Goal: Task Accomplishment & Management: Manage account settings

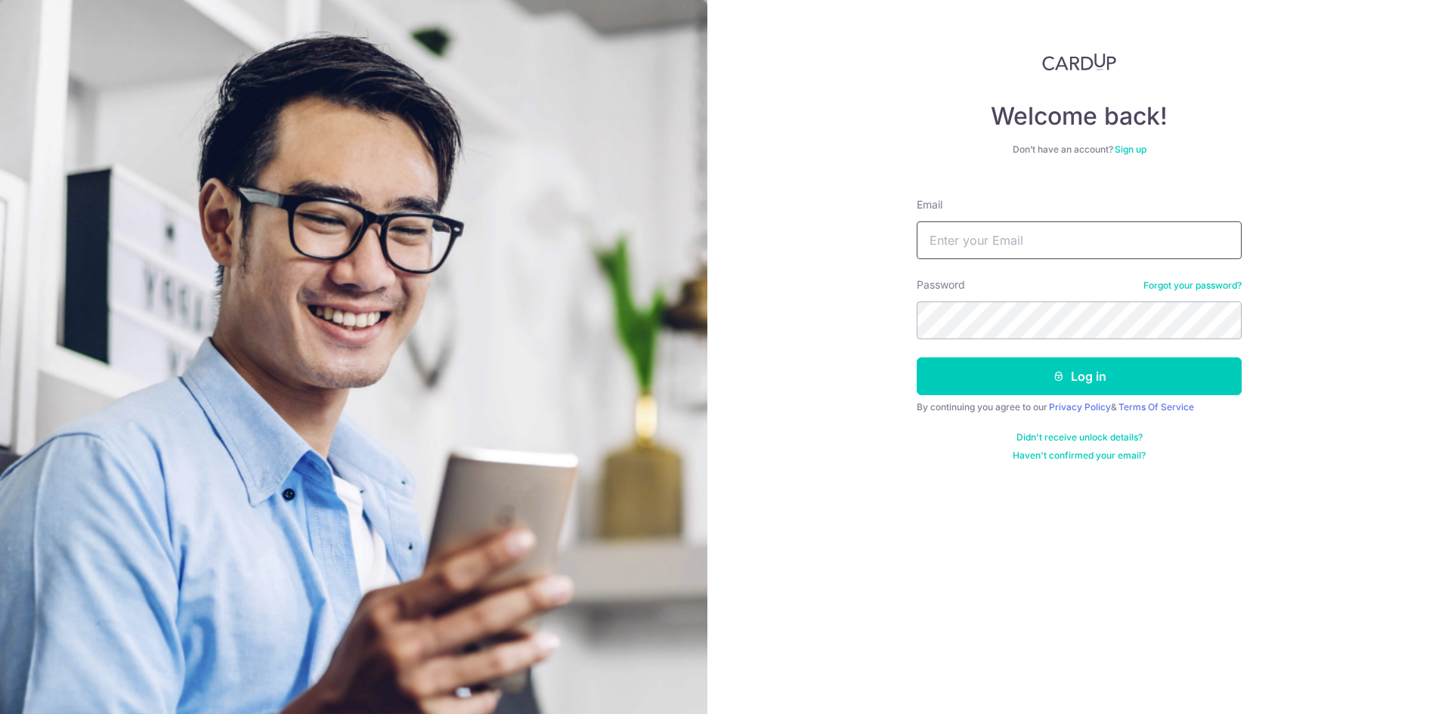
click at [1019, 247] on input "Email" at bounding box center [1079, 240] width 325 height 38
click at [1019, 258] on input "Email" at bounding box center [1079, 240] width 325 height 38
type input "[EMAIL_ADDRESS][DOMAIN_NAME]"
click at [917, 357] on button "Log in" at bounding box center [1079, 376] width 325 height 38
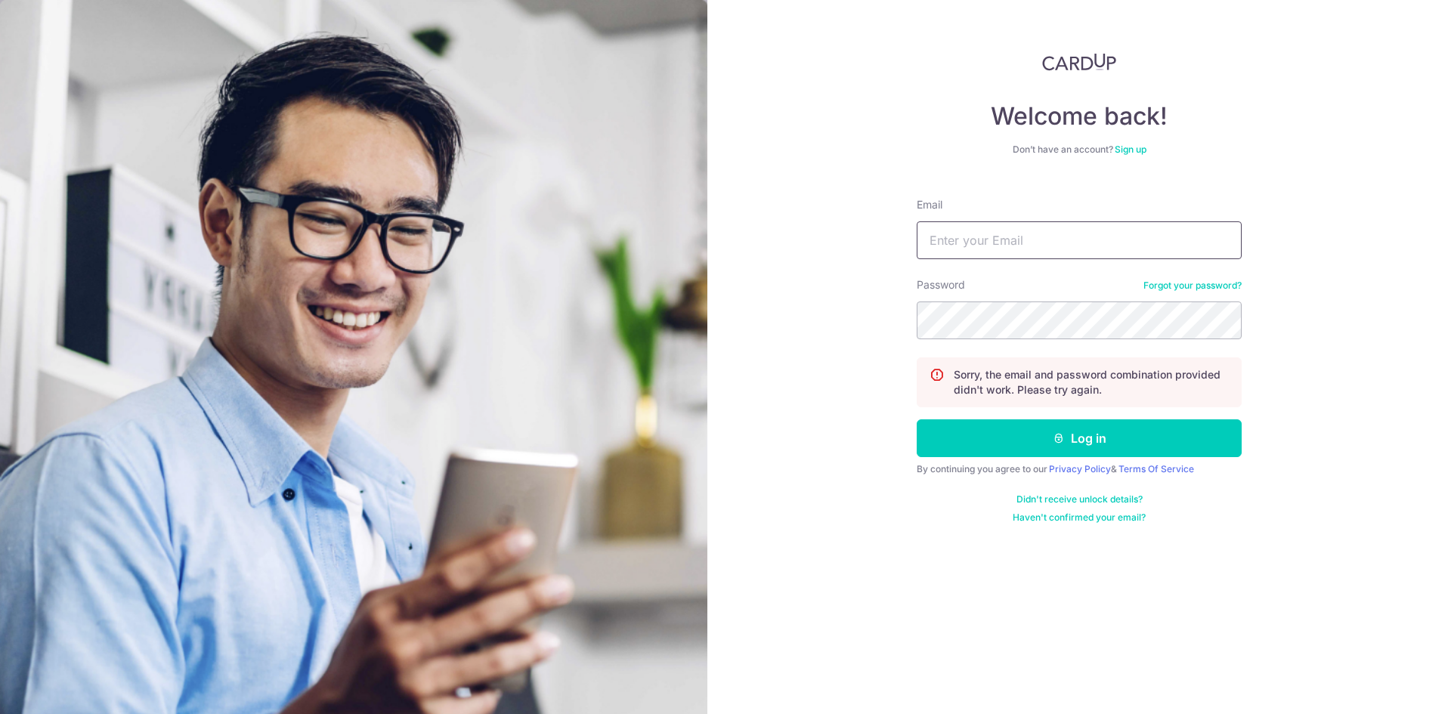
click at [1056, 237] on input "Email" at bounding box center [1079, 240] width 325 height 38
type input "[EMAIL_ADDRESS][DOMAIN_NAME]"
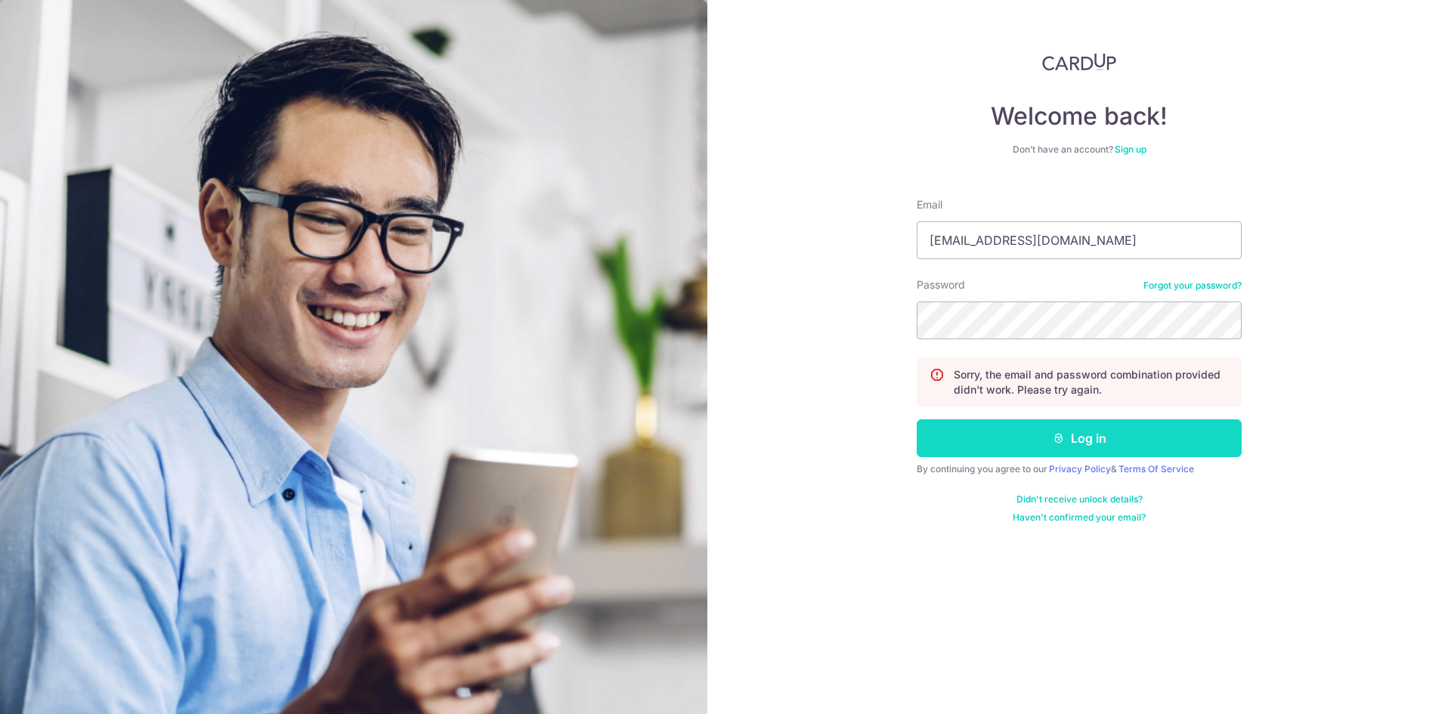
click at [1059, 441] on icon "submit" at bounding box center [1059, 438] width 12 height 12
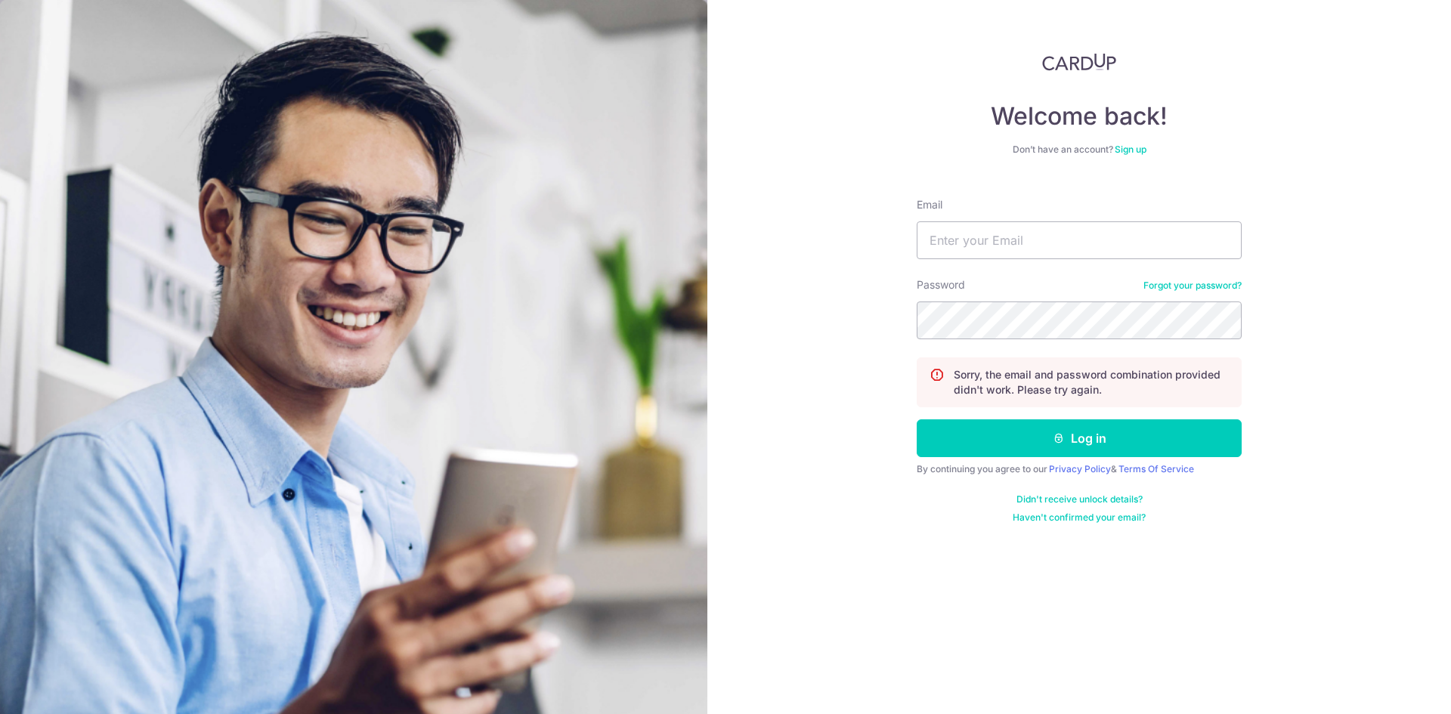
click at [1177, 280] on link "Forgot your password?" at bounding box center [1192, 286] width 98 height 12
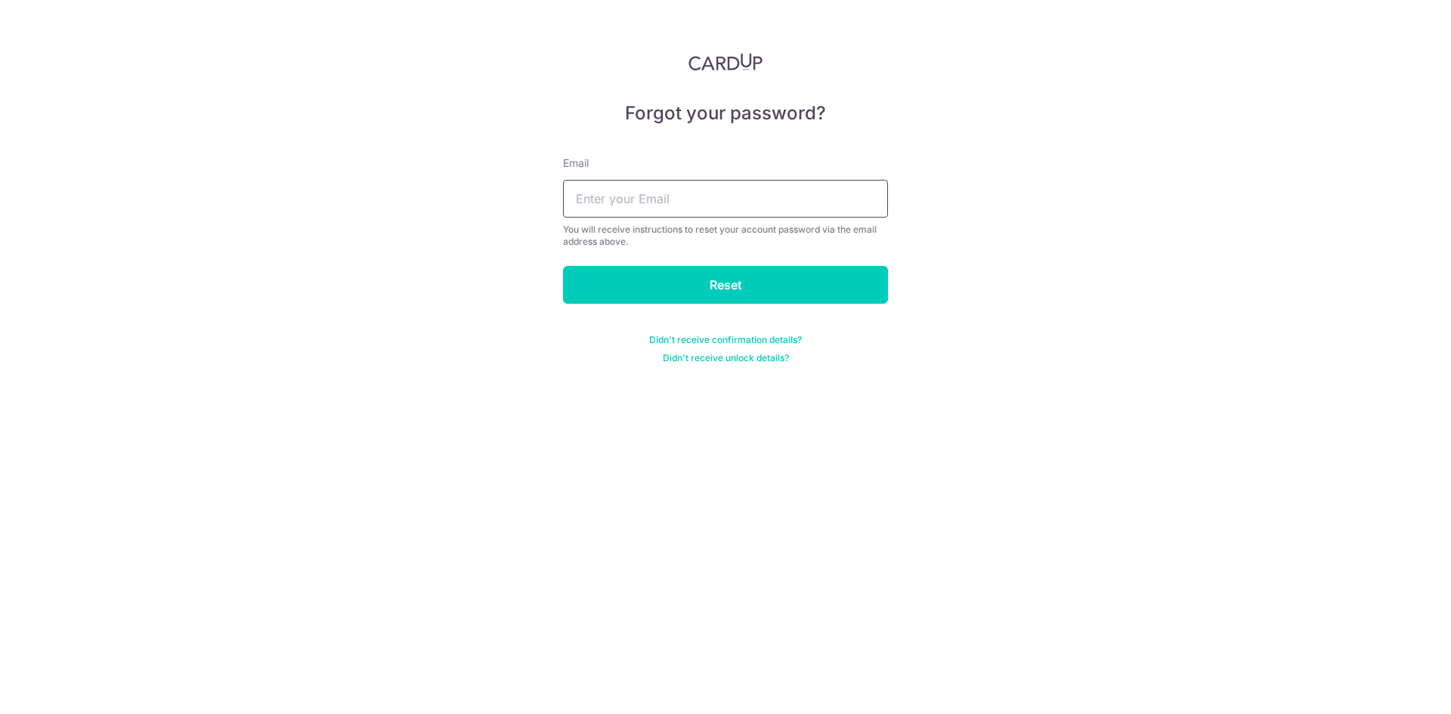
click at [605, 193] on input "text" at bounding box center [725, 199] width 325 height 38
type input "thamjeslyn@gmail.com"
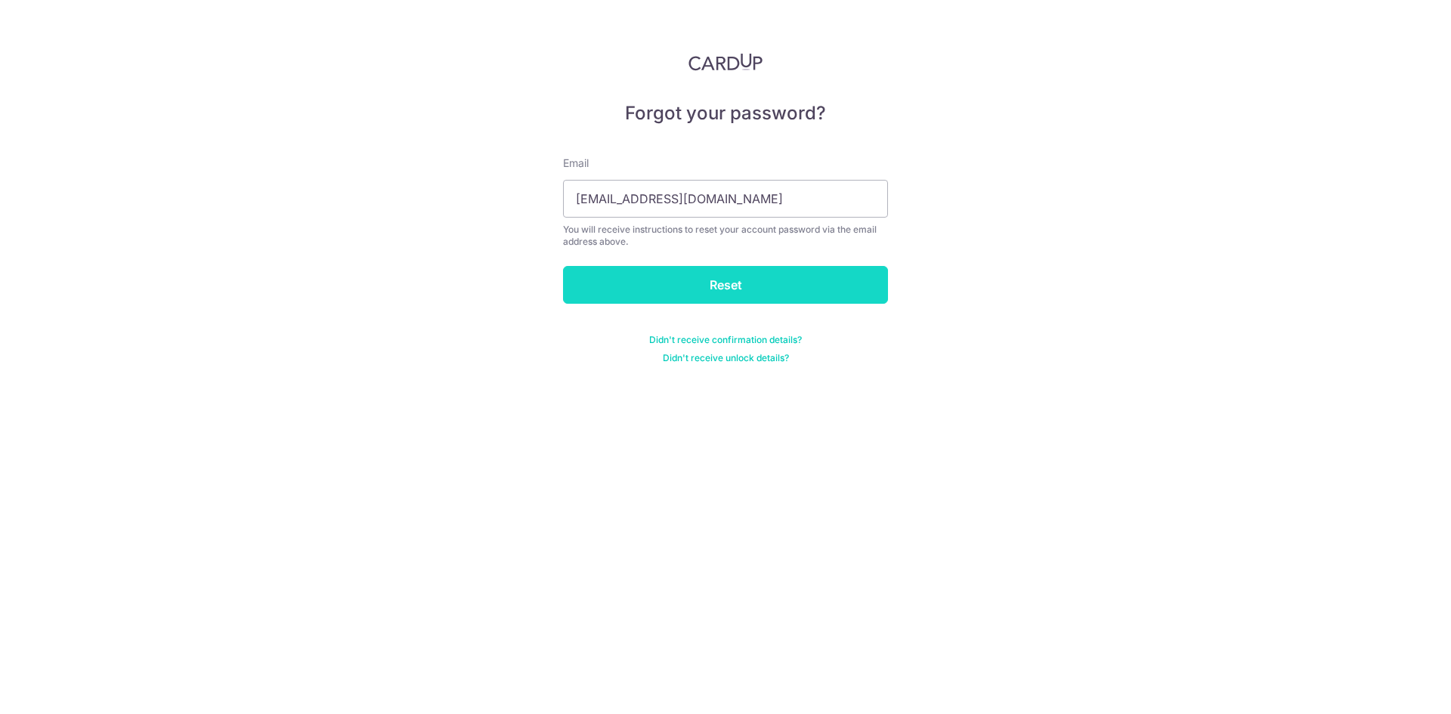
click at [667, 288] on input "Reset" at bounding box center [725, 285] width 325 height 38
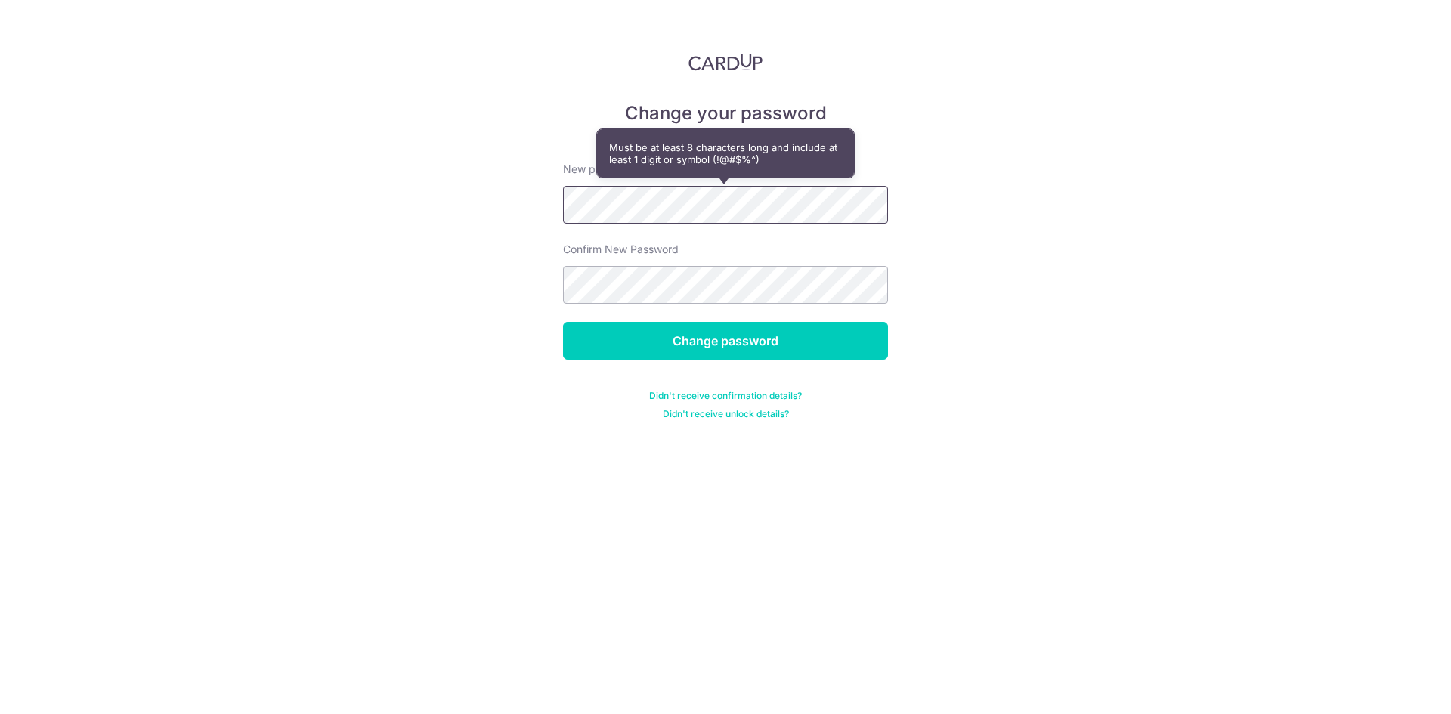
click at [412, 207] on div "Change your password New password Confirm New Password Change password Didn't r…" at bounding box center [725, 357] width 1451 height 714
click at [613, 258] on div "Confirm New Password" at bounding box center [725, 273] width 325 height 62
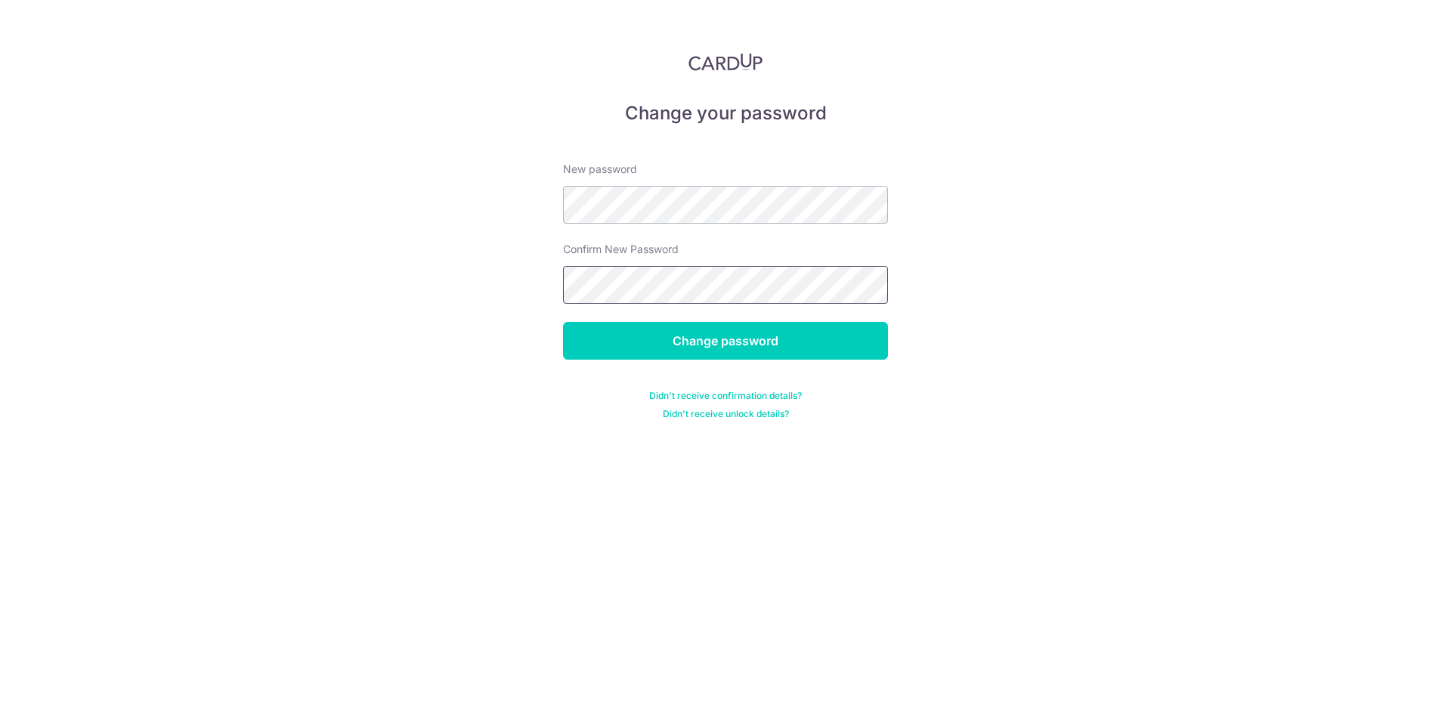
click at [563, 322] on input "Change password" at bounding box center [725, 341] width 325 height 38
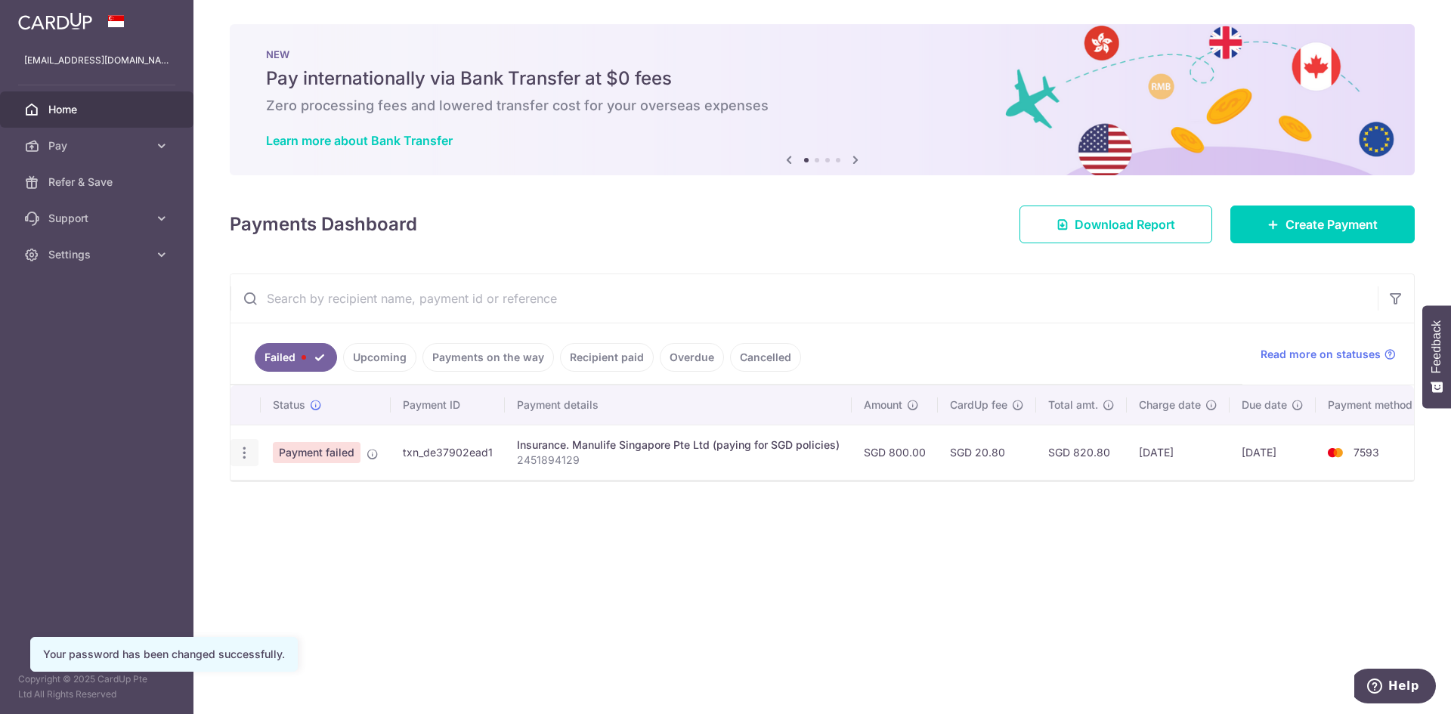
click at [247, 452] on icon "button" at bounding box center [245, 453] width 16 height 16
click at [261, 494] on icon at bounding box center [252, 494] width 18 height 18
radio input "true"
type input "800.00"
type input "2451894129"
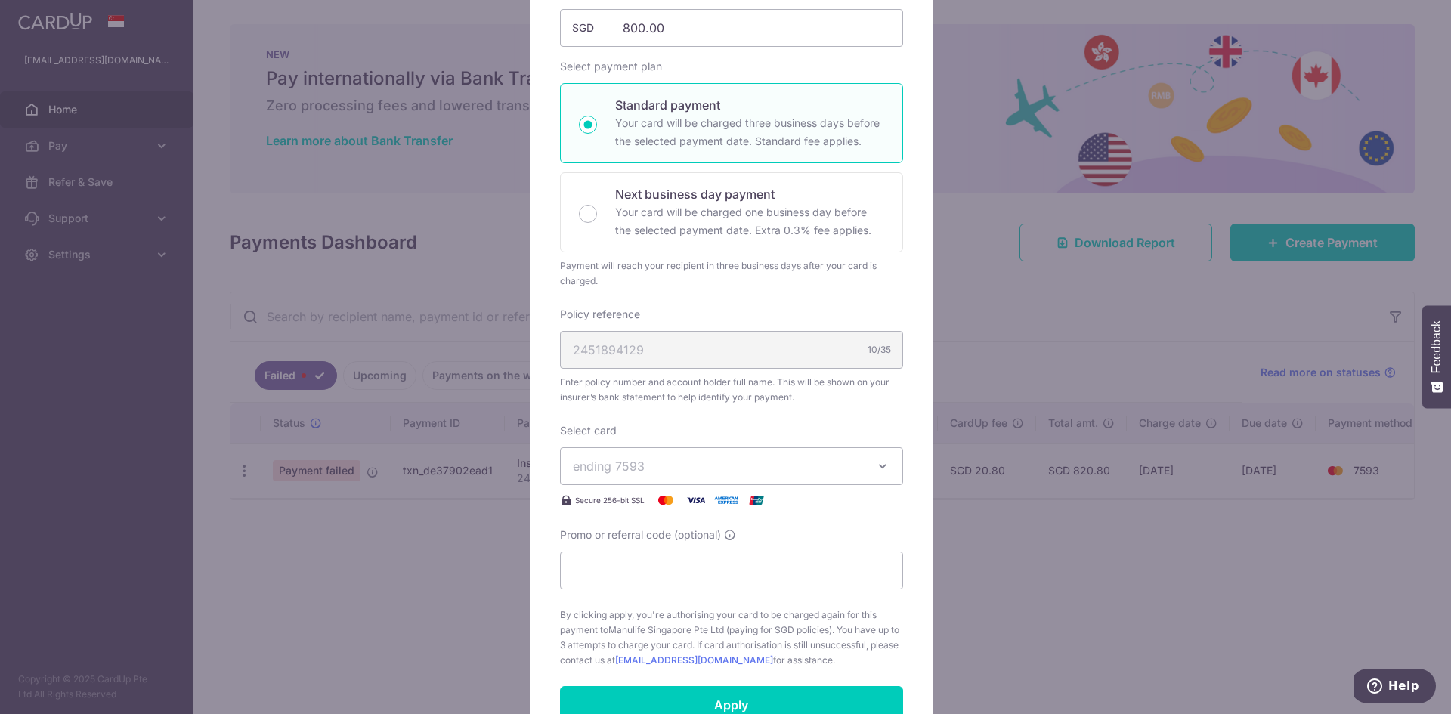
scroll to position [151, 0]
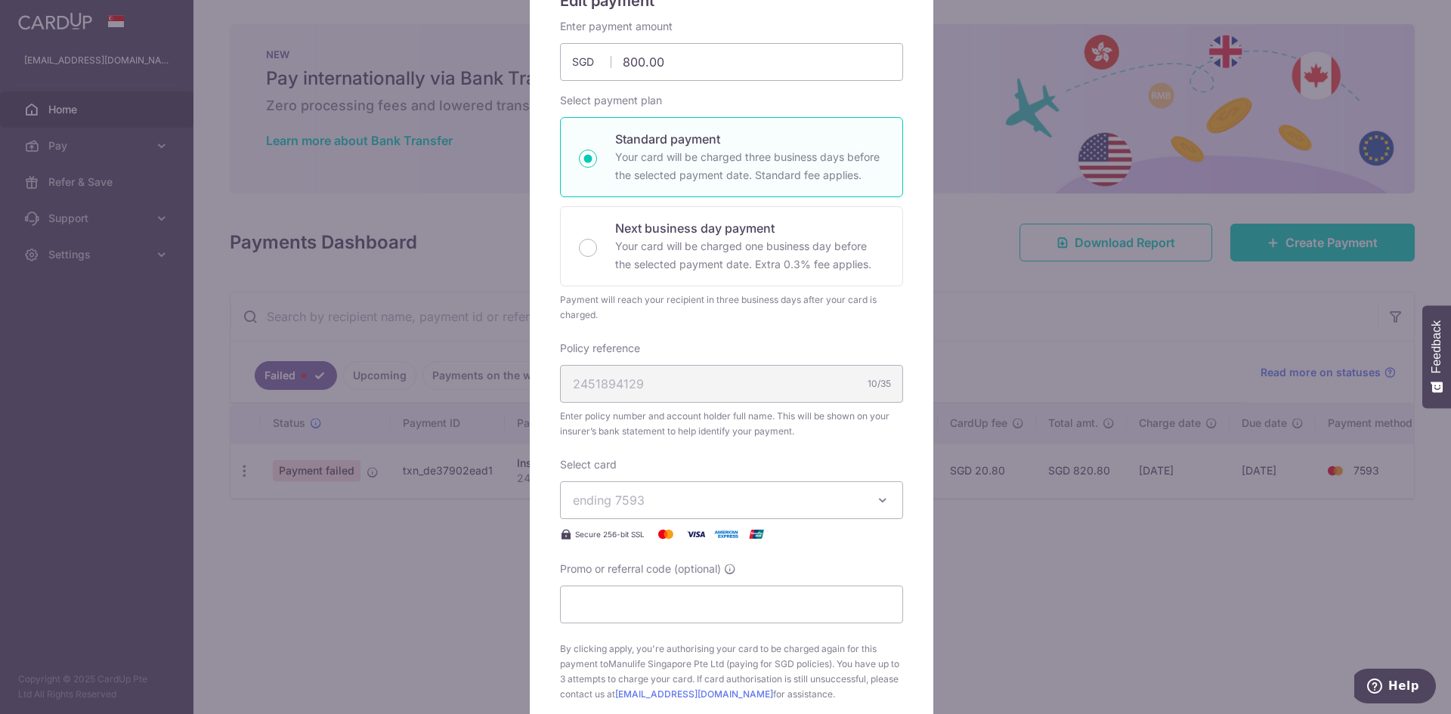
click at [706, 378] on div "2451894129 10/35" at bounding box center [731, 384] width 343 height 38
click at [657, 496] on span "ending 7593" at bounding box center [718, 500] width 290 height 18
click at [666, 572] on span "**** 7593" at bounding box center [731, 571] width 317 height 18
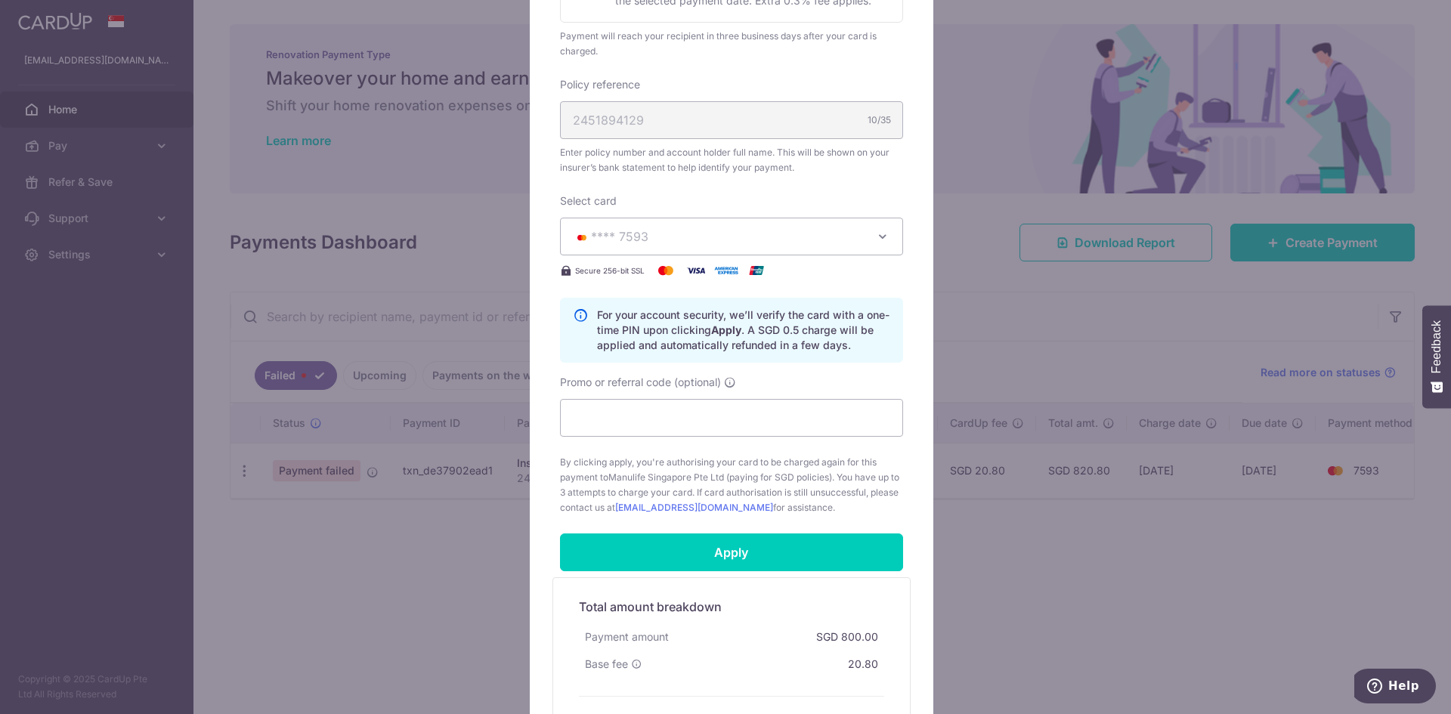
scroll to position [586, 0]
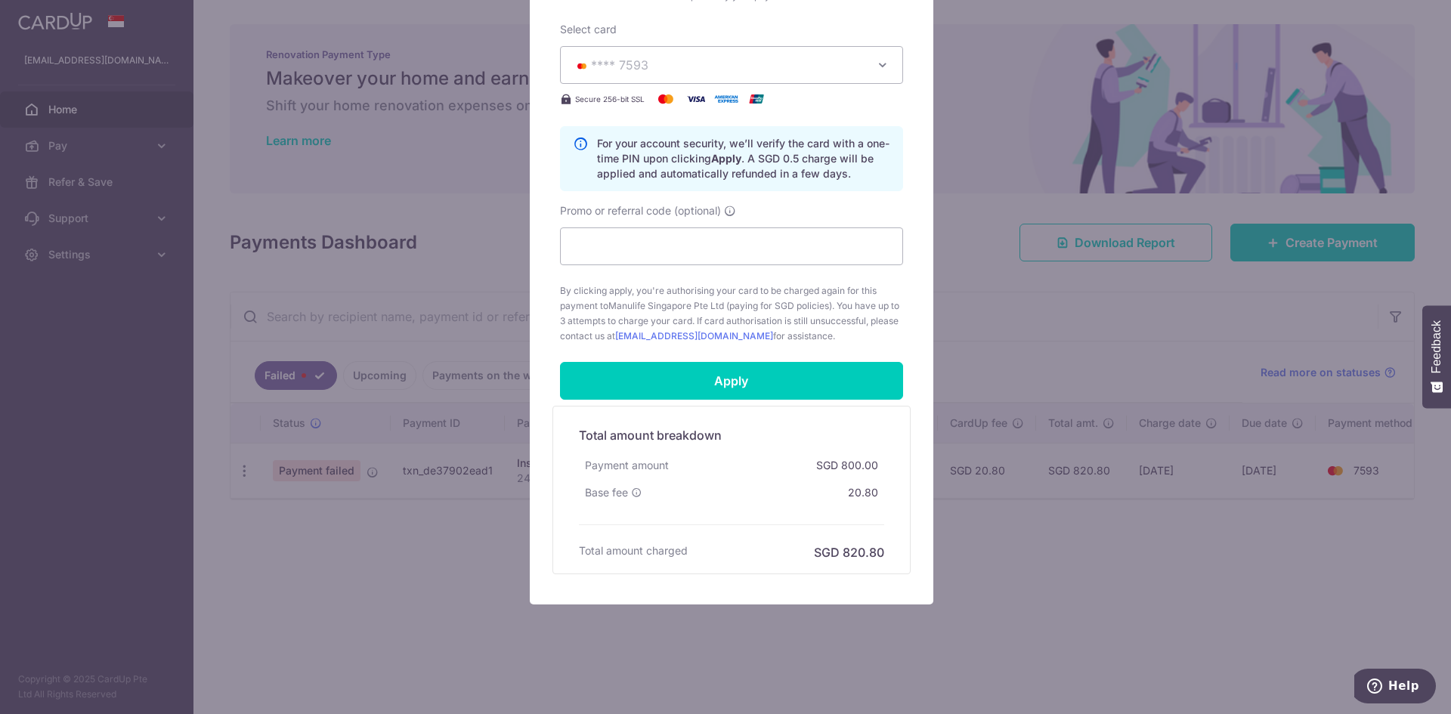
click at [1041, 635] on div "Edit payment By clicking apply, you will make changes to all payments to Manuli…" at bounding box center [725, 357] width 1451 height 714
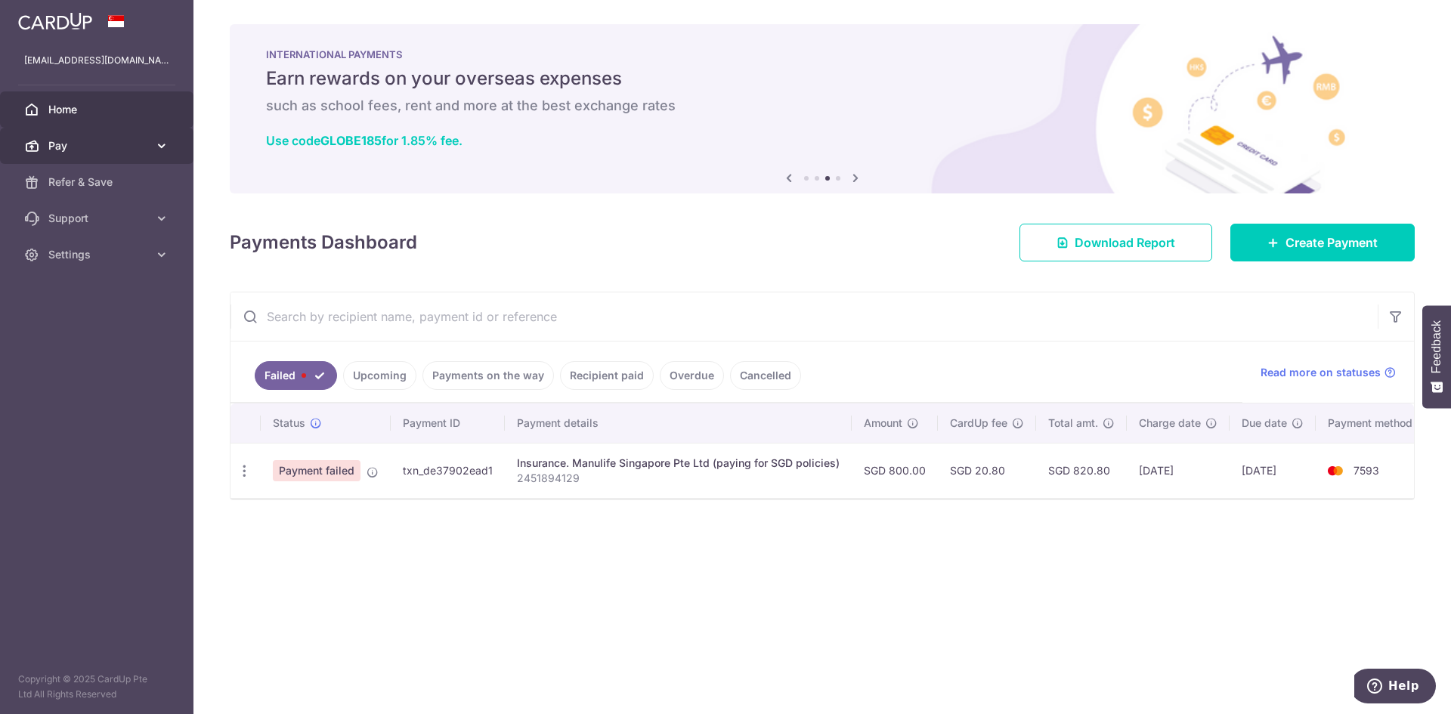
click at [147, 145] on span "Pay" at bounding box center [98, 145] width 100 height 15
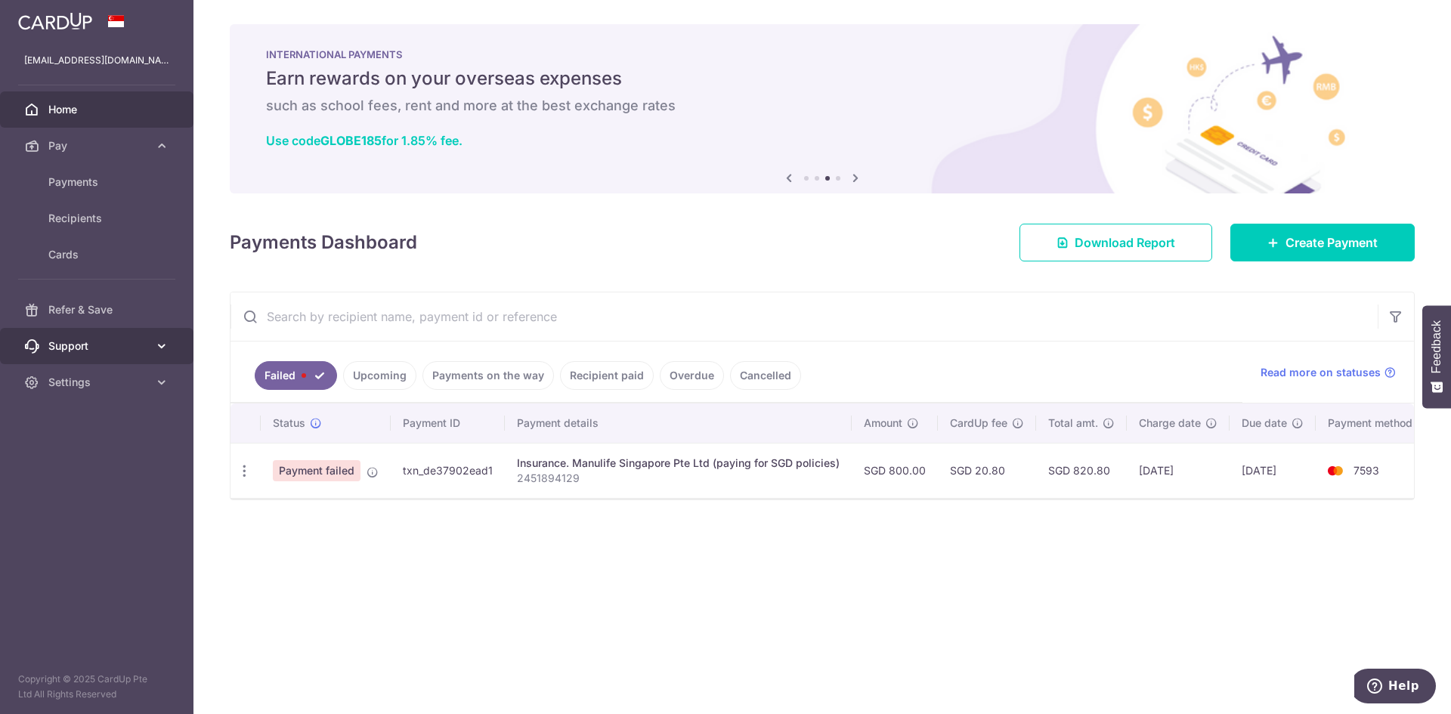
click at [138, 339] on span "Support" at bounding box center [98, 346] width 100 height 15
click at [118, 469] on span "Settings" at bounding box center [98, 473] width 100 height 15
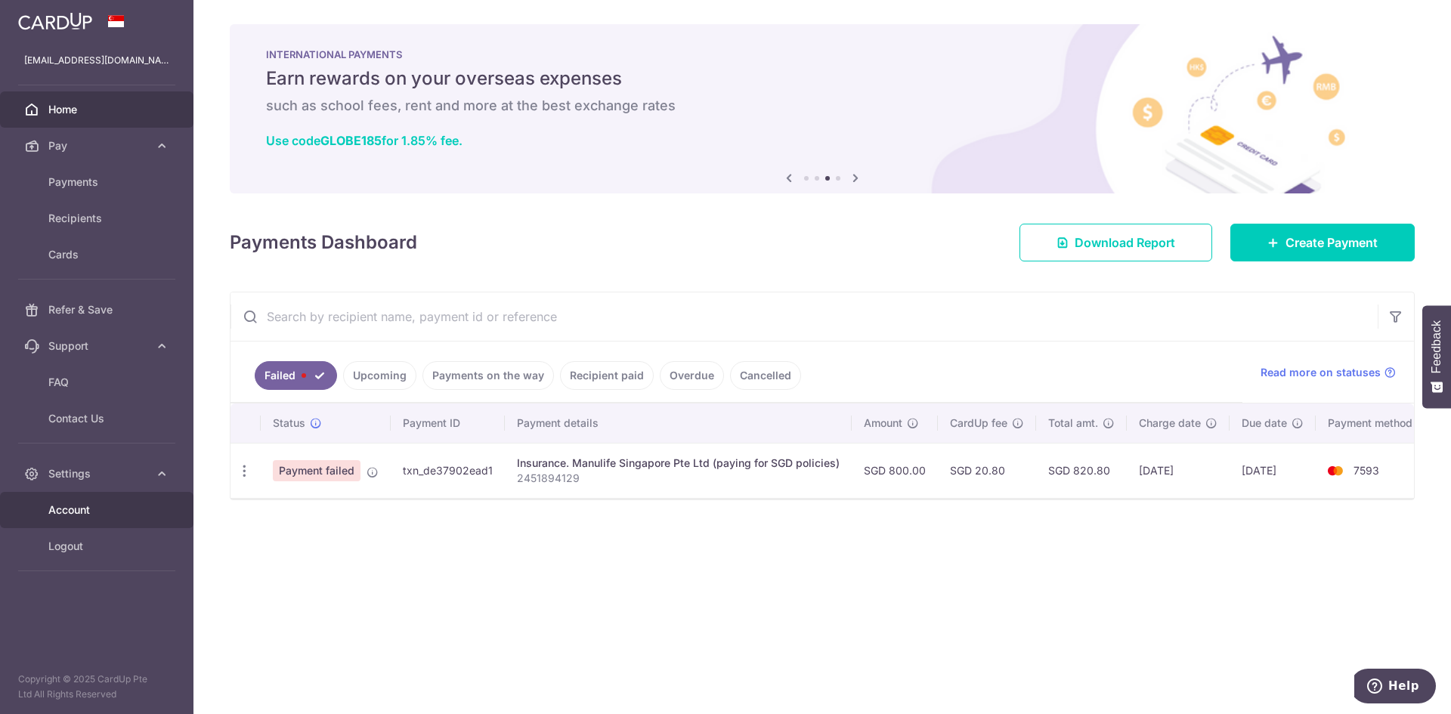
click at [84, 503] on span "Account" at bounding box center [98, 510] width 100 height 15
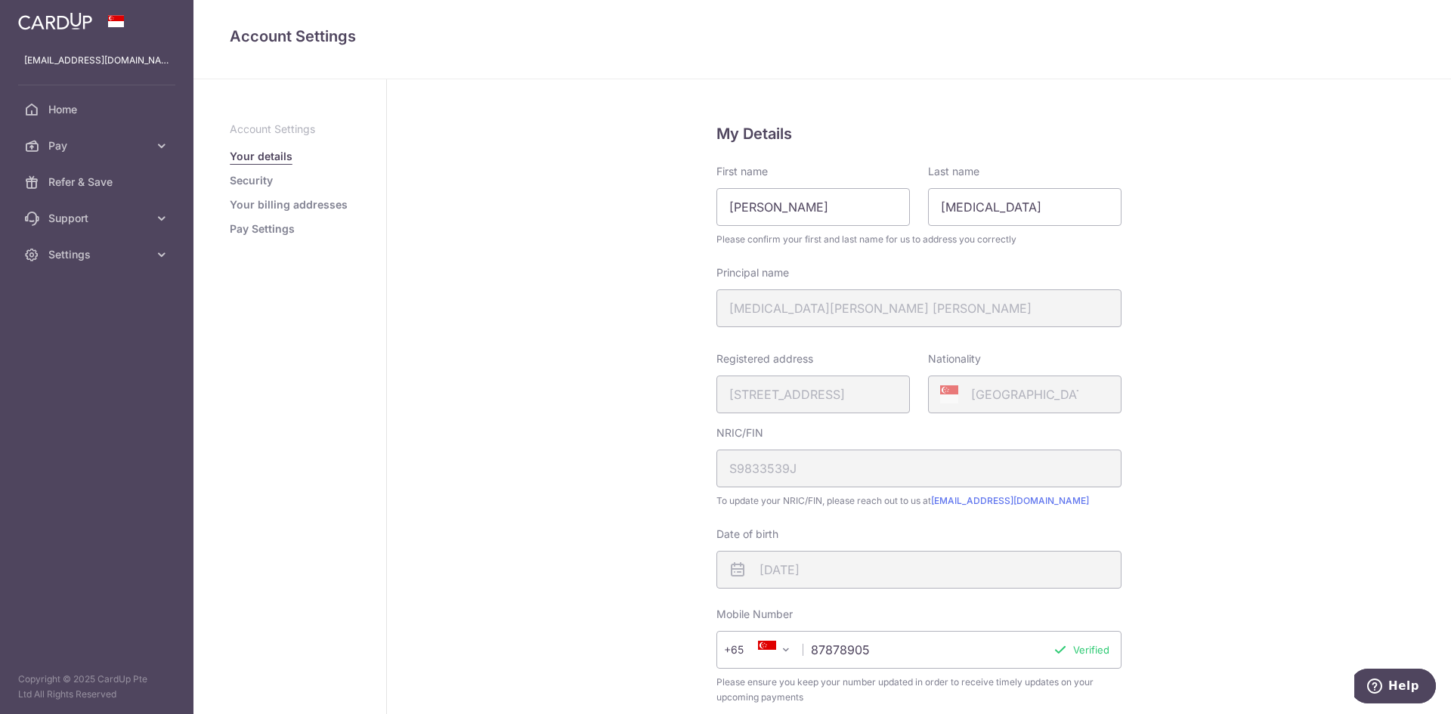
click at [283, 206] on link "Your billing addresses" at bounding box center [289, 204] width 118 height 15
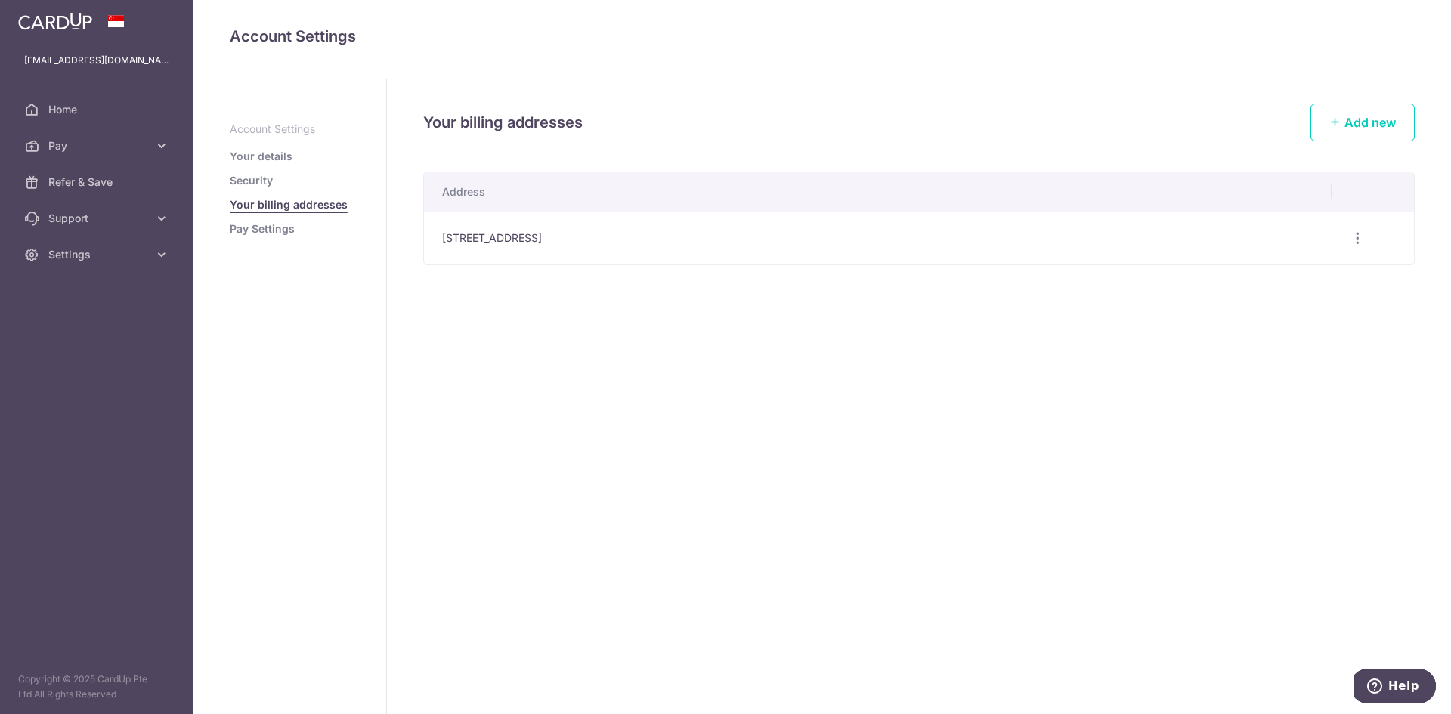
click at [253, 177] on link "Security" at bounding box center [251, 180] width 43 height 15
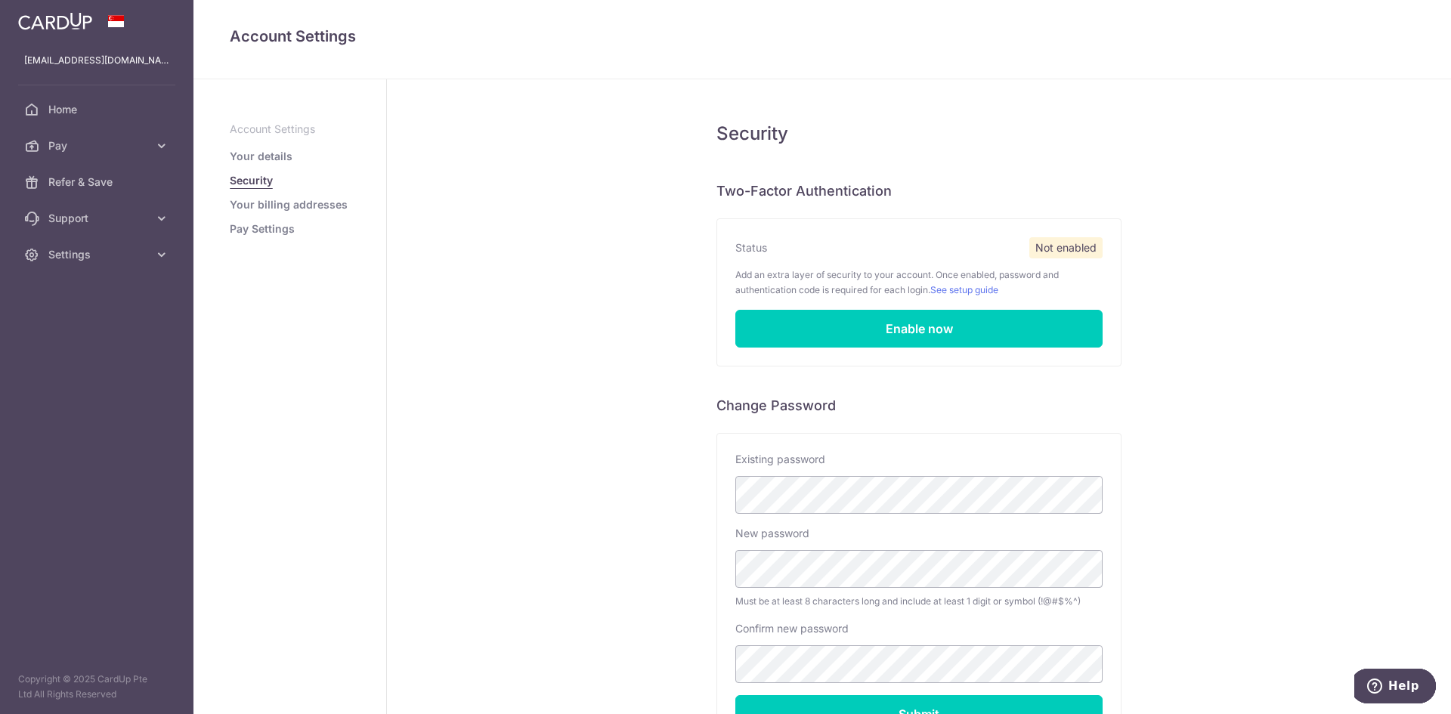
click at [264, 233] on link "Pay Settings" at bounding box center [262, 228] width 65 height 15
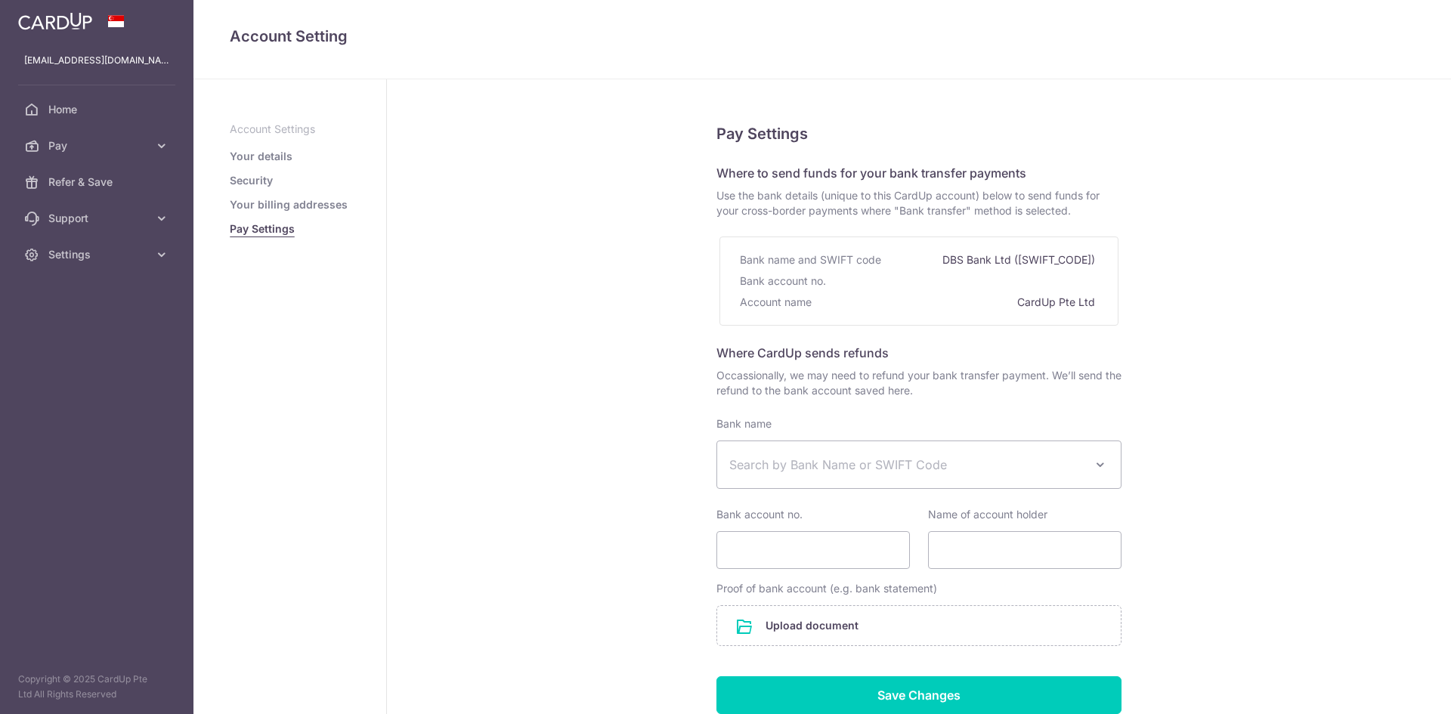
select select
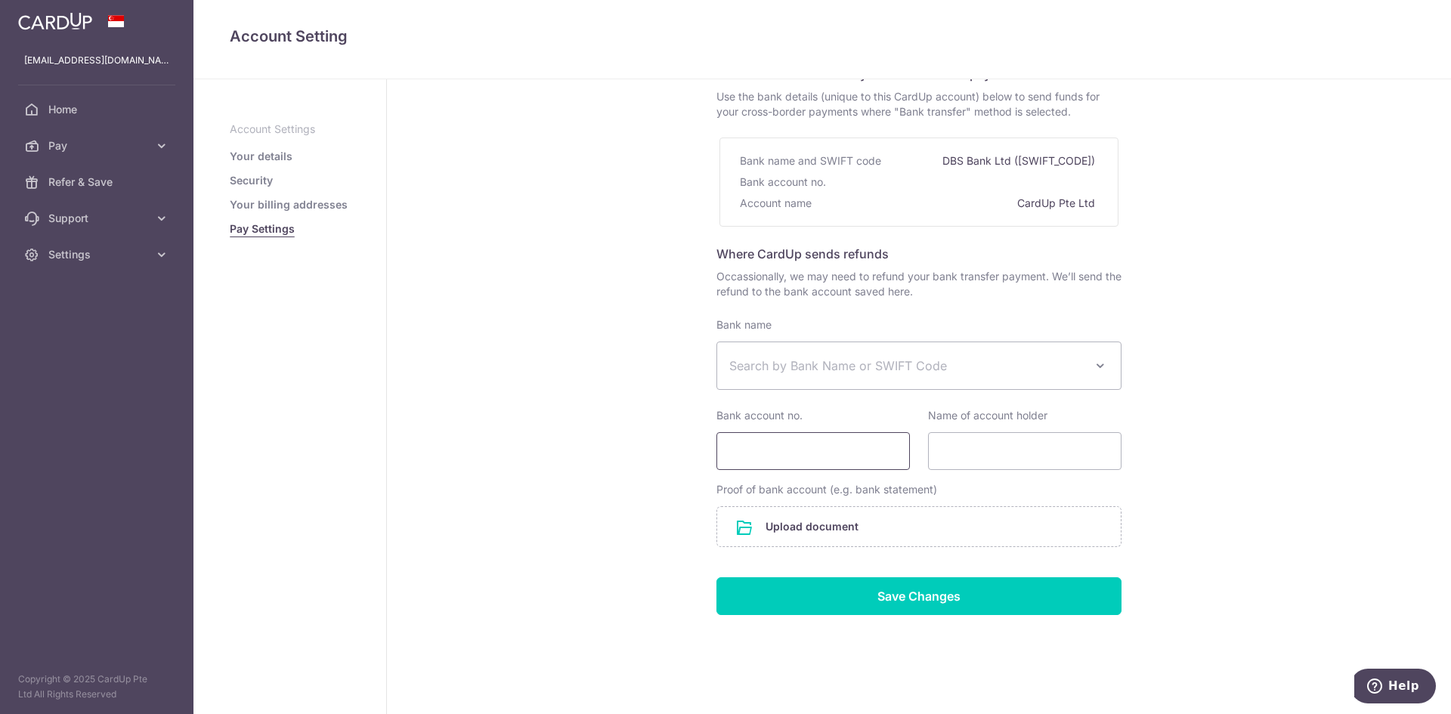
scroll to position [113, 0]
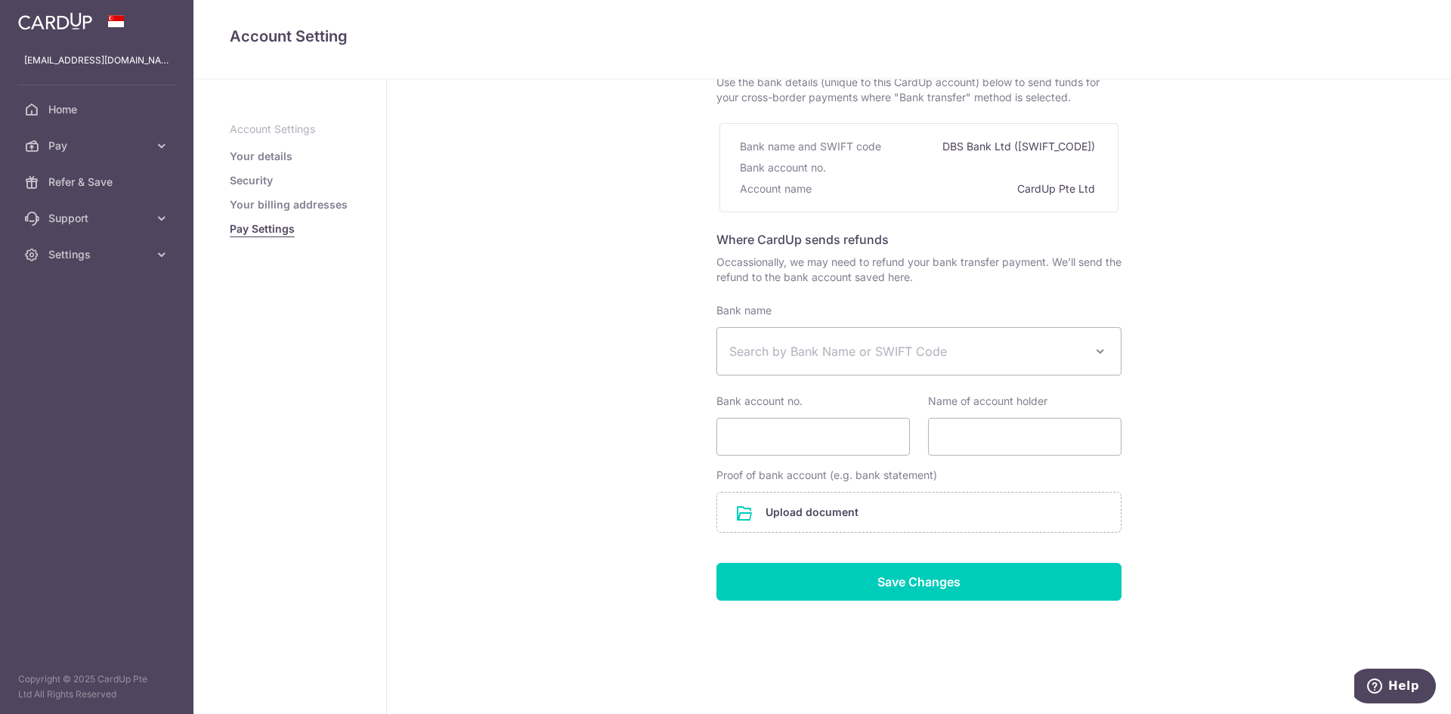
click at [286, 120] on aside "Account Settings Your details Security Your billing addresses Pay Settings" at bounding box center [289, 396] width 193 height 635
click at [261, 139] on ul "Account Settings Your details Security Your billing addresses Pay Settings" at bounding box center [290, 179] width 120 height 115
click at [251, 160] on link "Your details" at bounding box center [261, 156] width 63 height 15
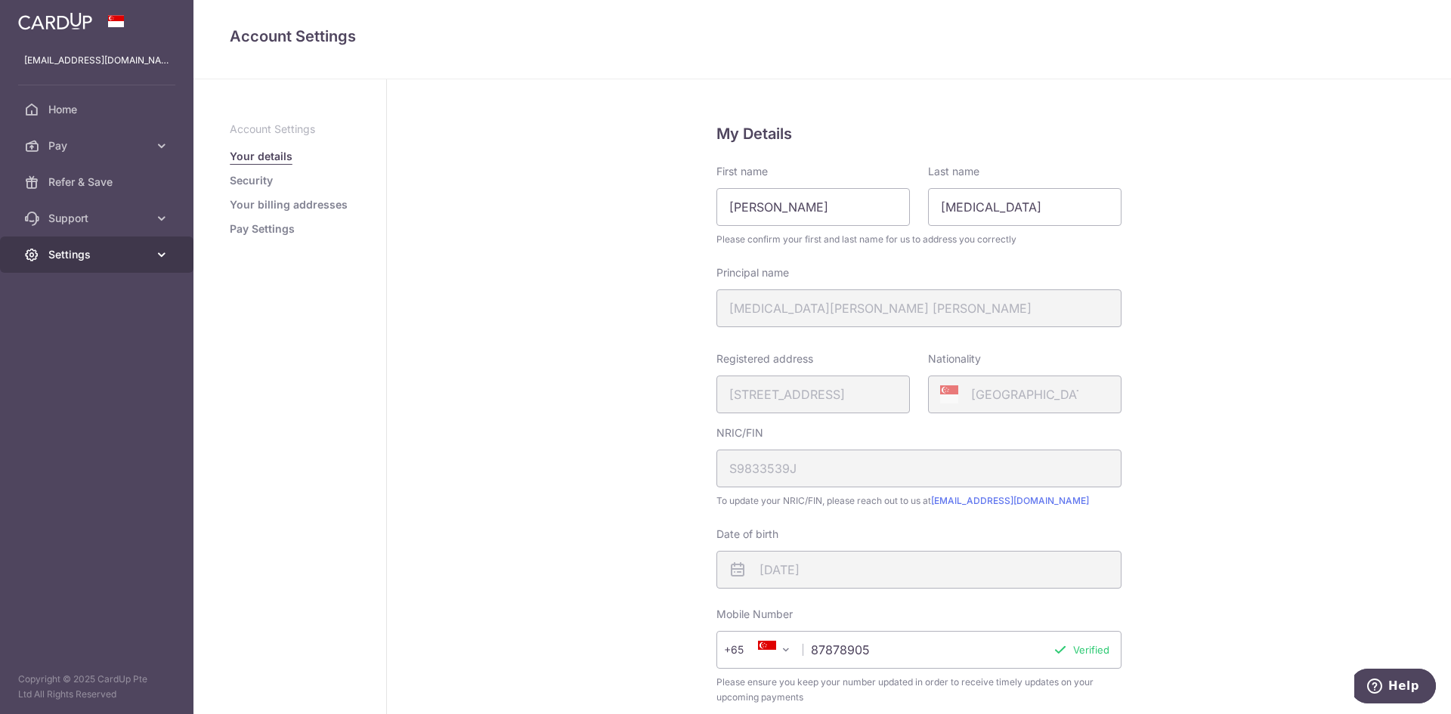
click at [63, 253] on span "Settings" at bounding box center [98, 254] width 100 height 15
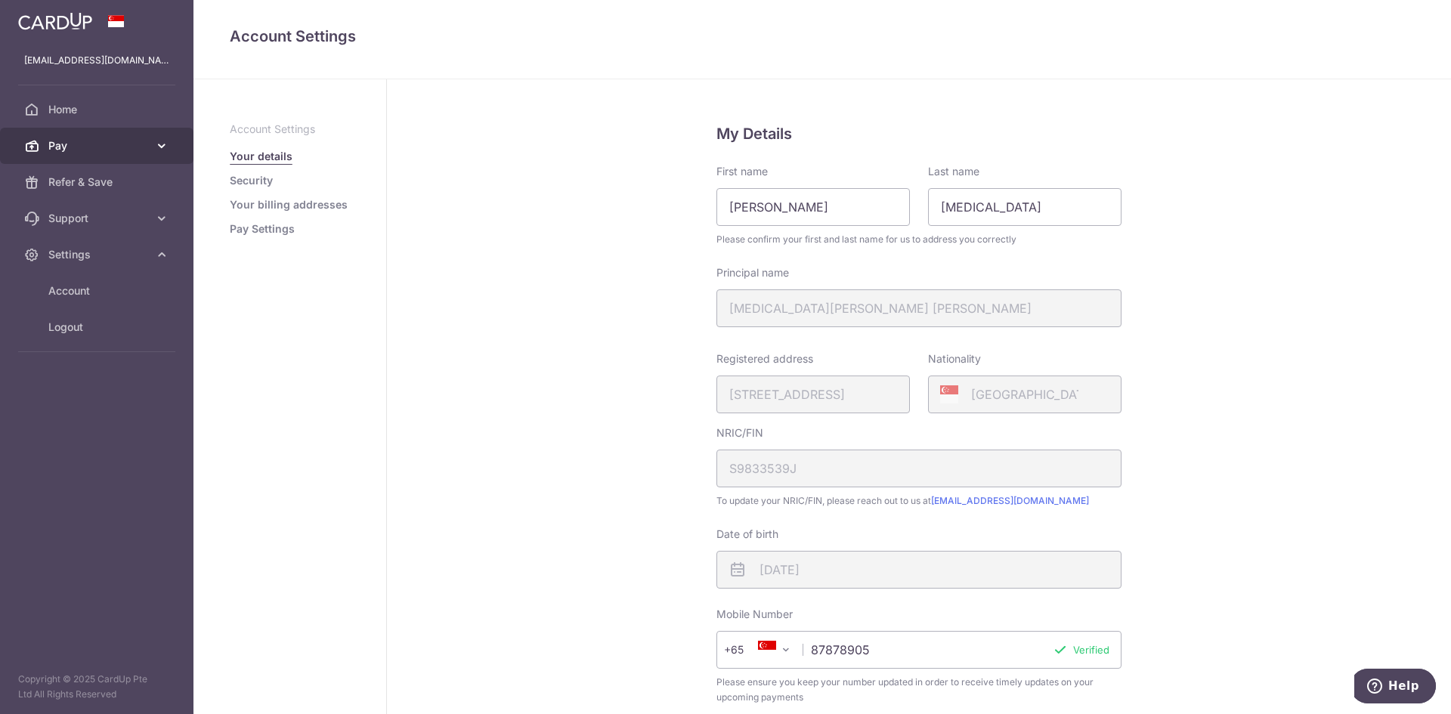
click at [140, 150] on span "Pay" at bounding box center [98, 145] width 100 height 15
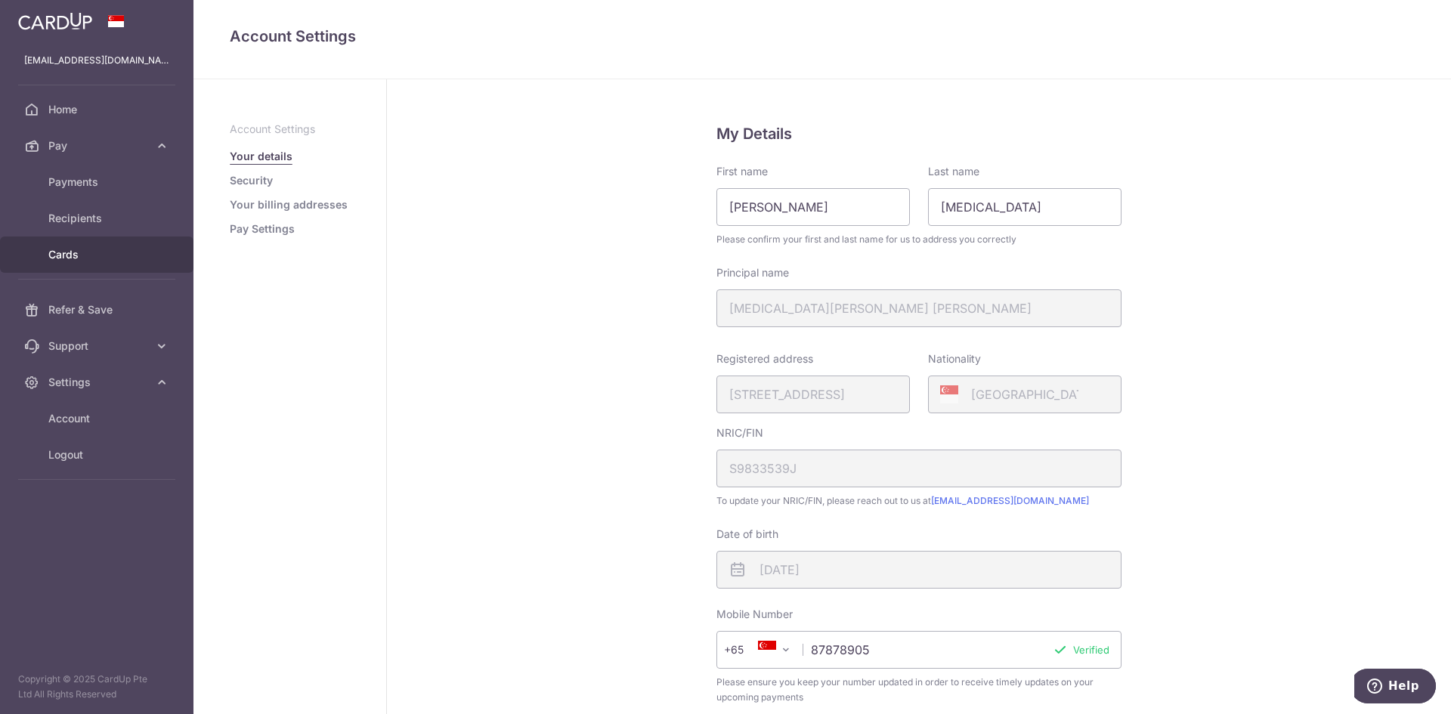
click at [71, 253] on span "Cards" at bounding box center [98, 254] width 100 height 15
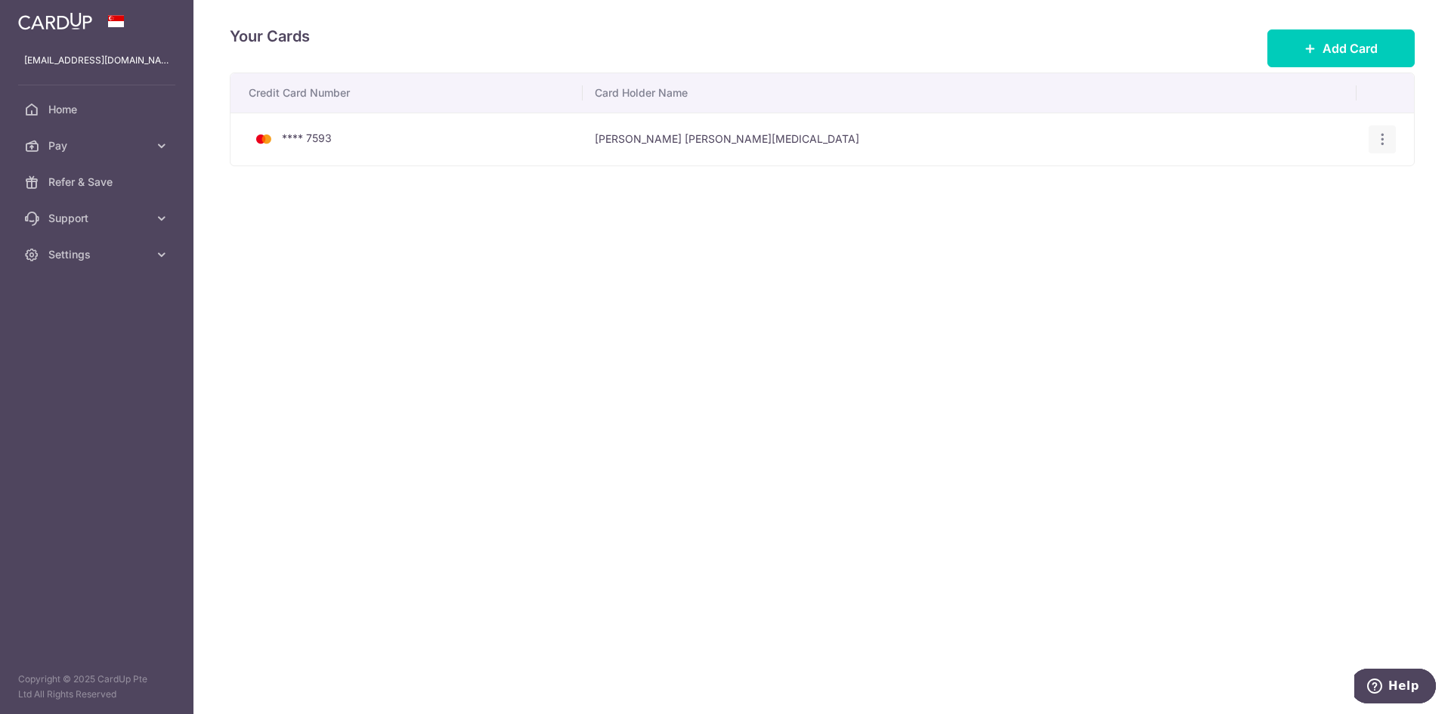
click at [1378, 142] on icon "button" at bounding box center [1383, 139] width 16 height 16
click at [1339, 175] on span "View/Edit" at bounding box center [1331, 181] width 103 height 18
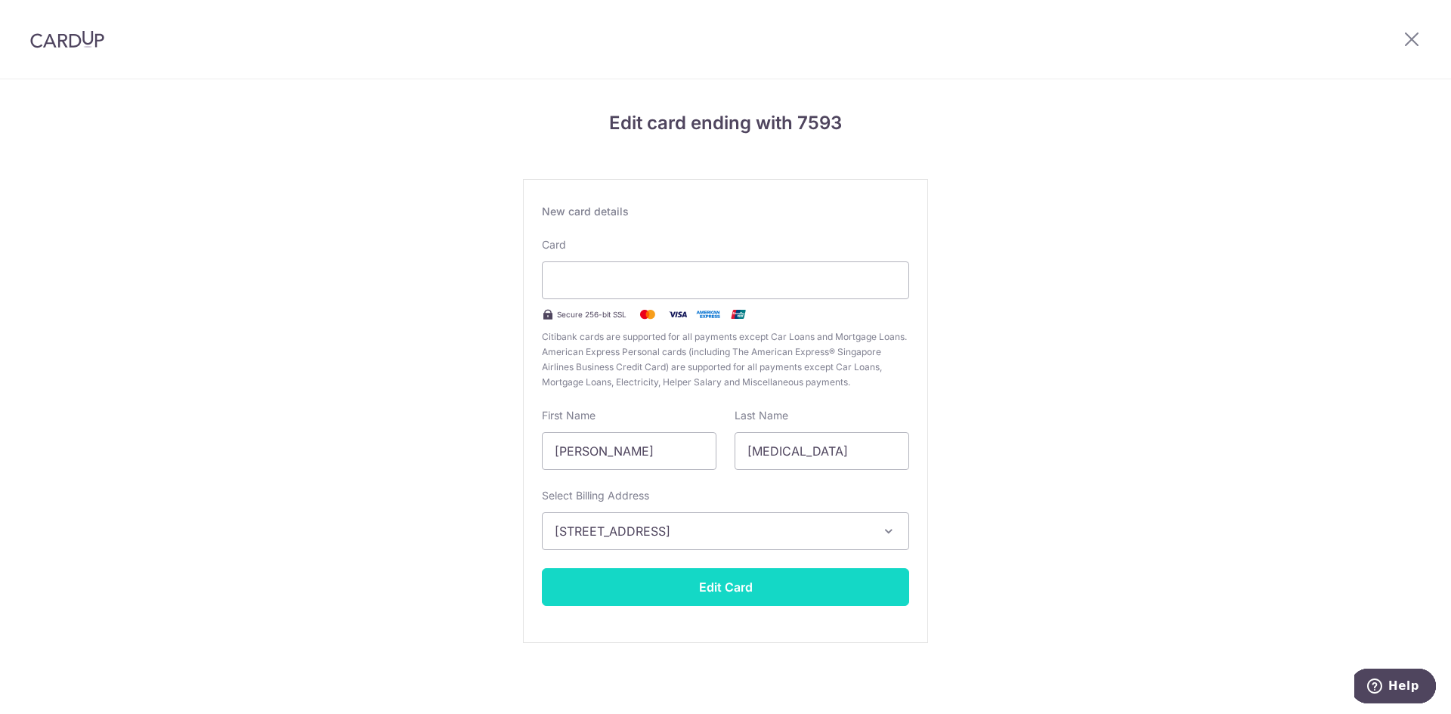
click at [749, 587] on button "Edit Card" at bounding box center [725, 587] width 367 height 38
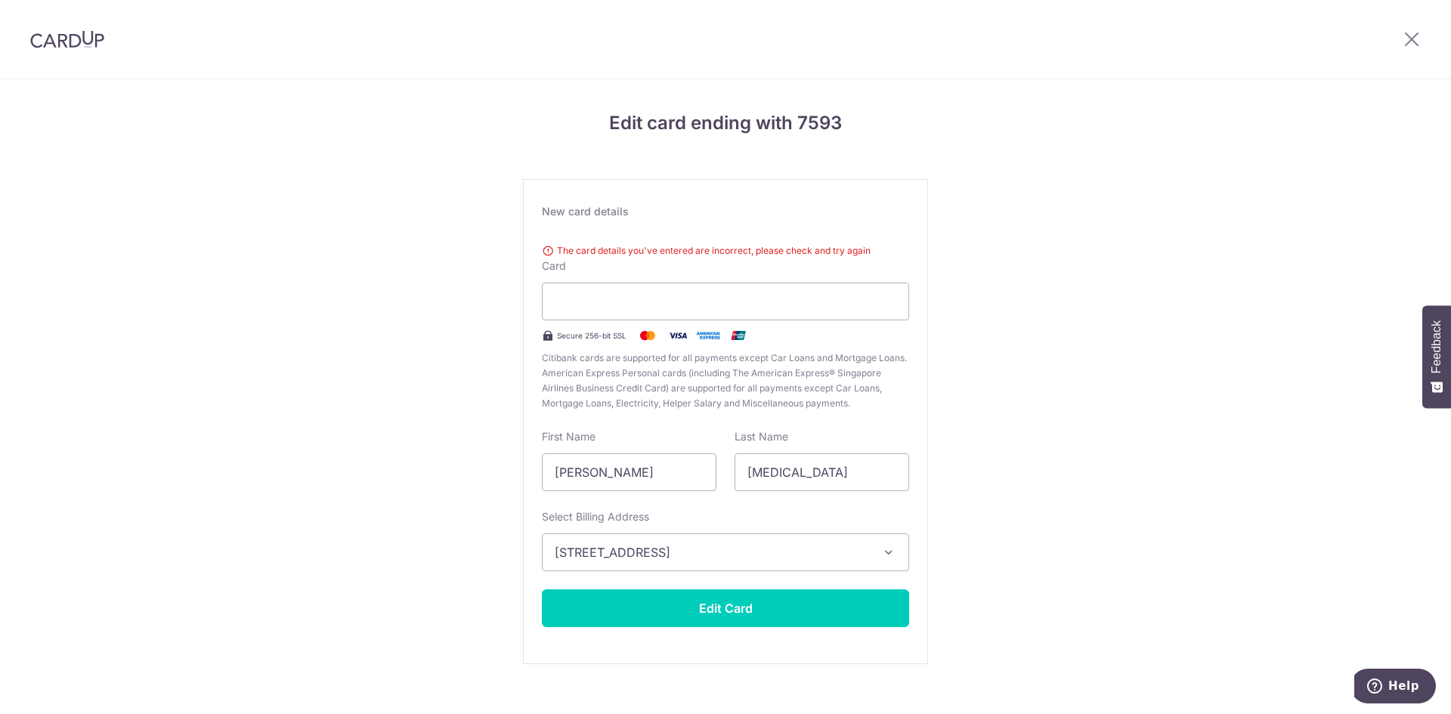
scroll to position [21, 0]
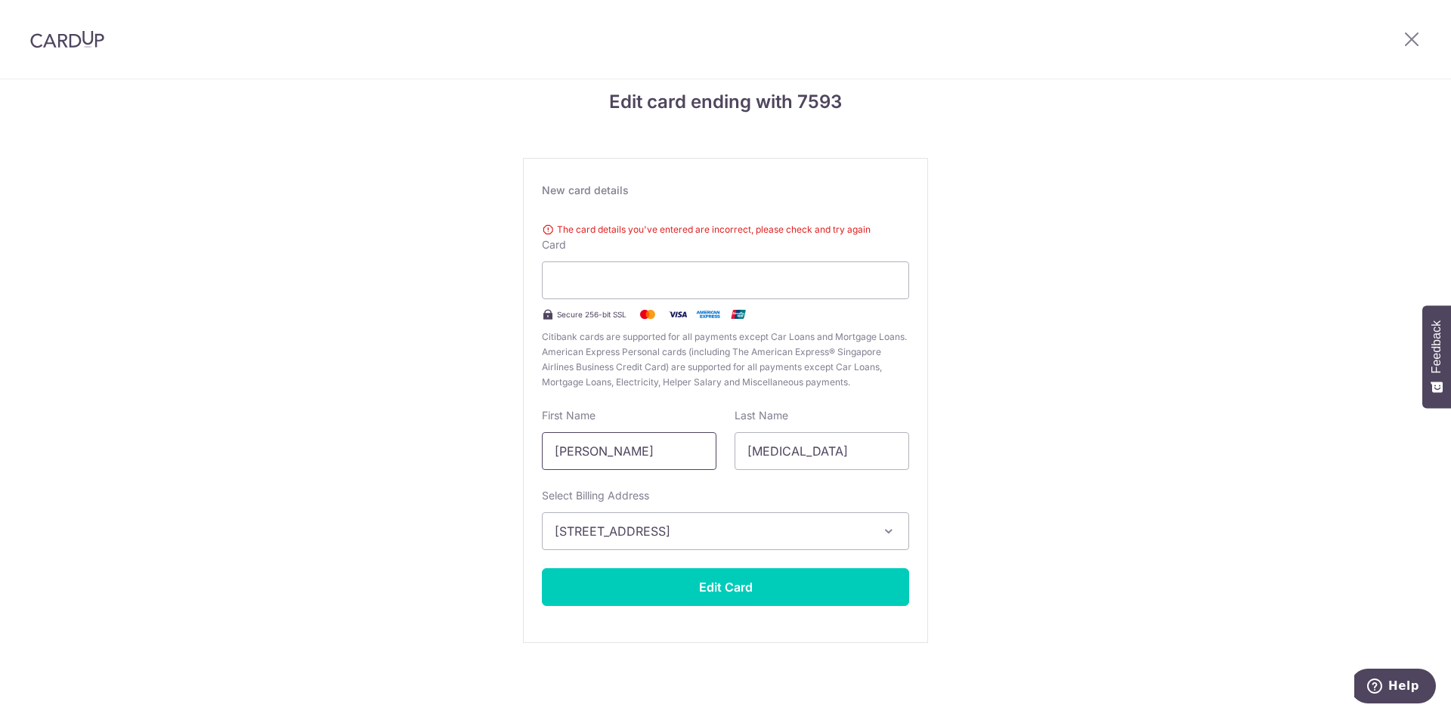
drag, startPoint x: 604, startPoint y: 446, endPoint x: 479, endPoint y: 487, distance: 131.4
click at [479, 487] on div "Edit card ending with 7593 New card details The card details you've entered are…" at bounding box center [725, 386] width 1451 height 656
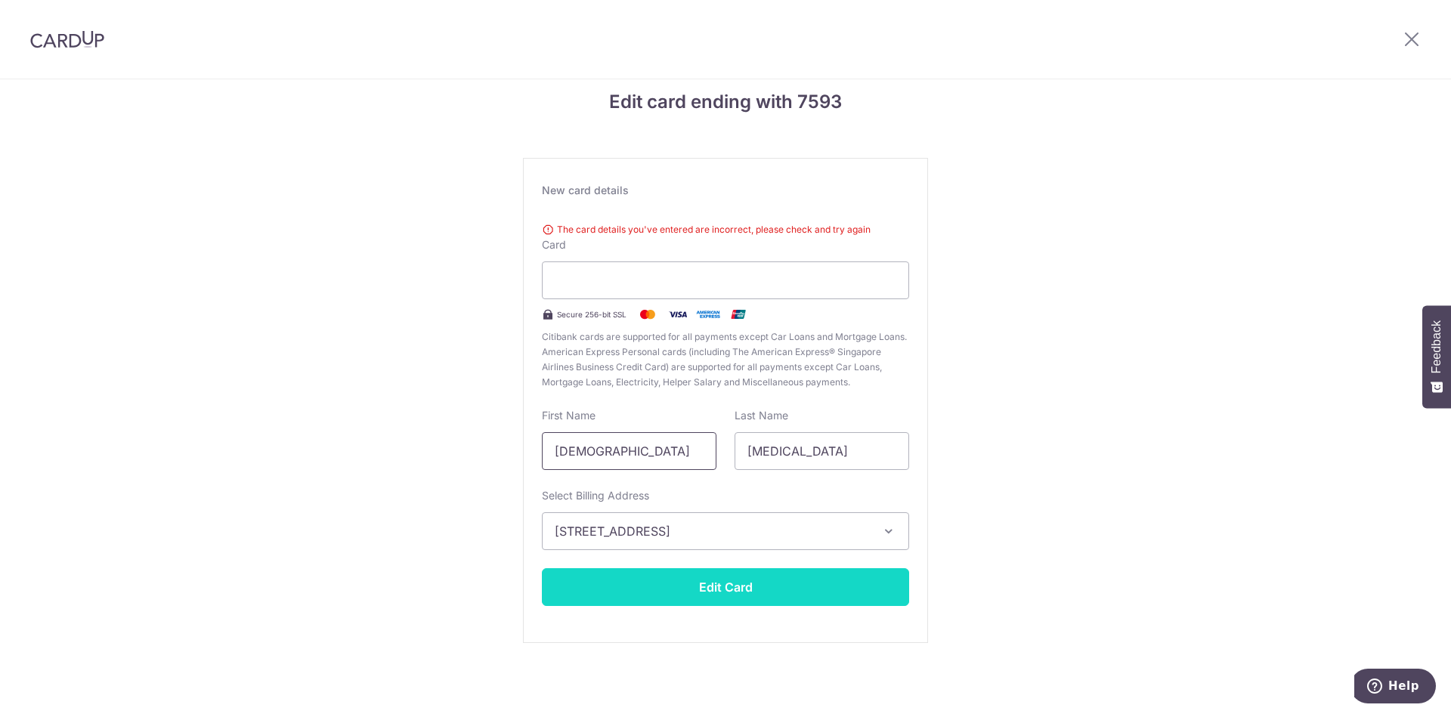
type input "[DEMOGRAPHIC_DATA]"
click at [648, 583] on button "Edit Card" at bounding box center [725, 587] width 367 height 38
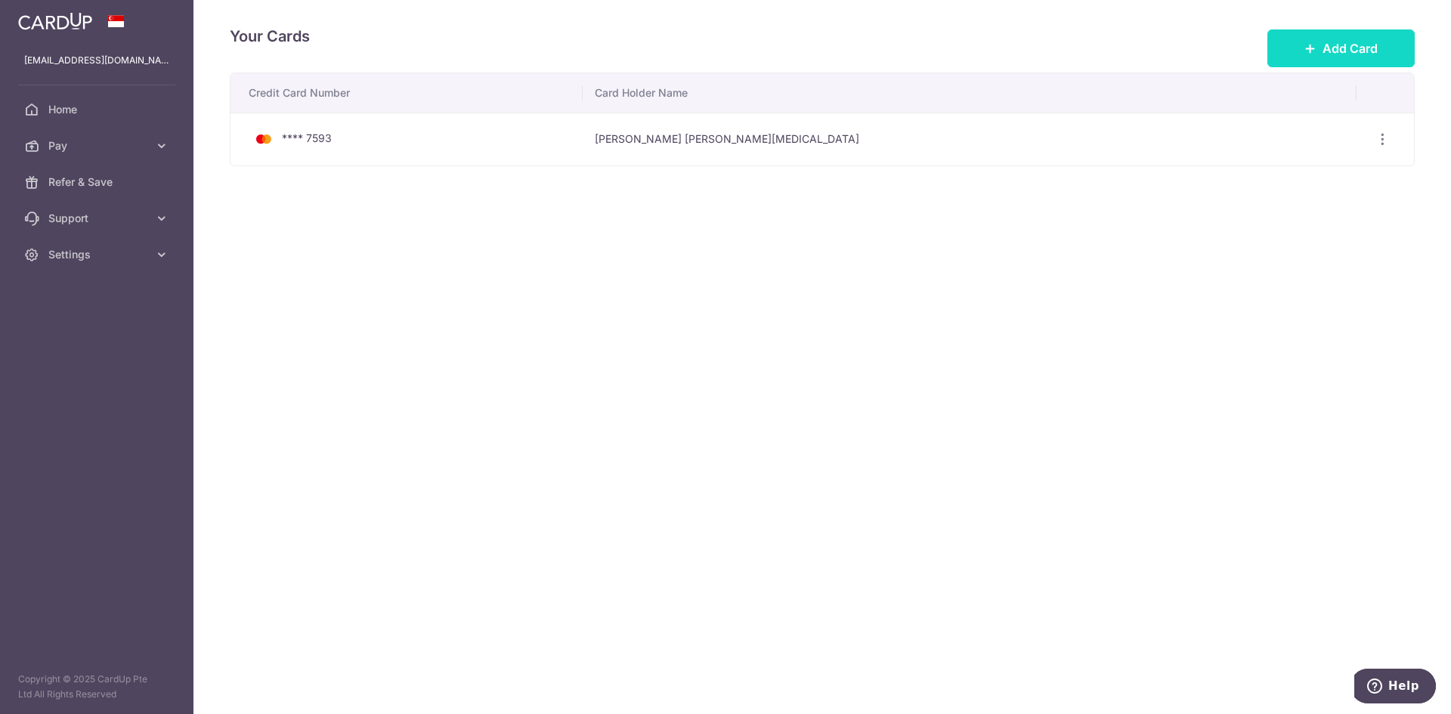
click at [1350, 41] on span "Add Card" at bounding box center [1349, 48] width 55 height 18
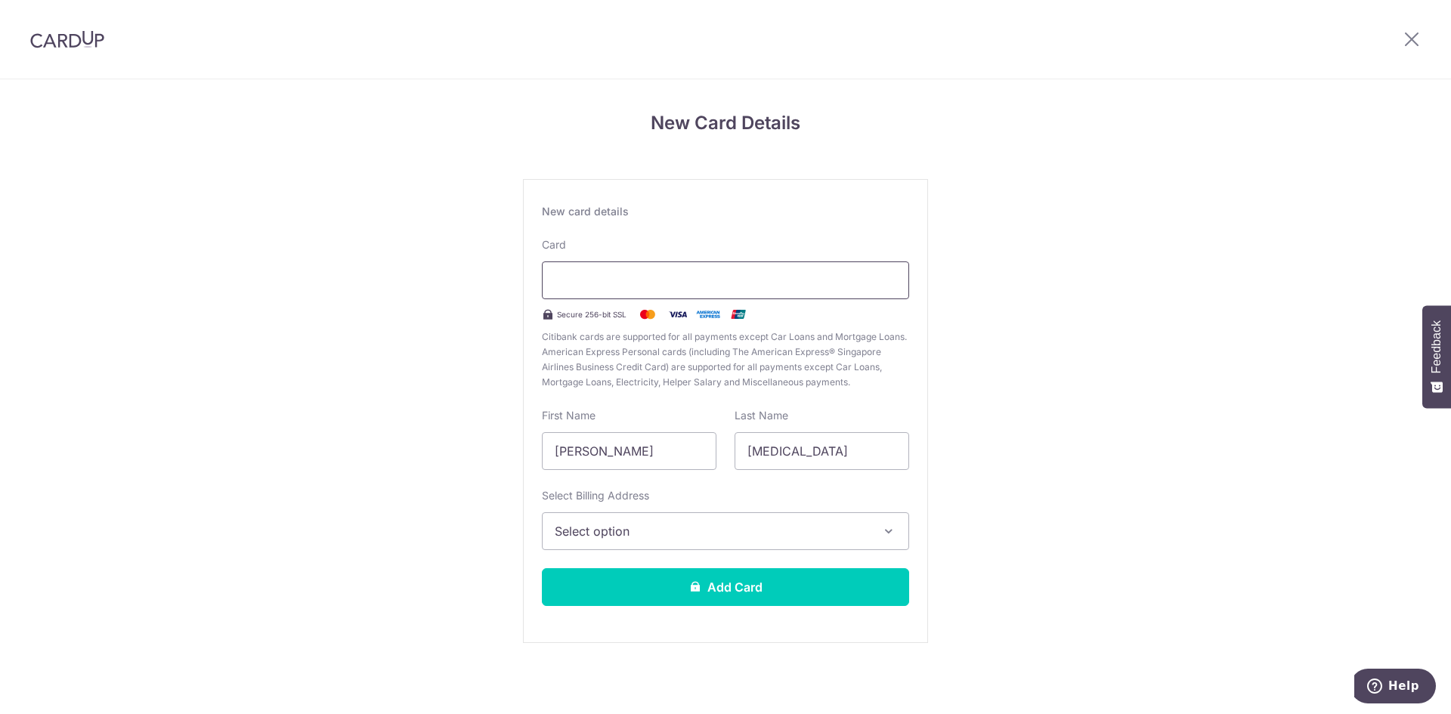
click at [598, 262] on div at bounding box center [725, 280] width 367 height 38
drag, startPoint x: 608, startPoint y: 453, endPoint x: 528, endPoint y: 469, distance: 80.9
click at [528, 469] on div "New card details Card Secure 256-bit SSL Citibank cards are supported for all p…" at bounding box center [725, 411] width 405 height 464
type input "Jeslyn"
click at [618, 525] on span "Select option" at bounding box center [712, 531] width 314 height 18
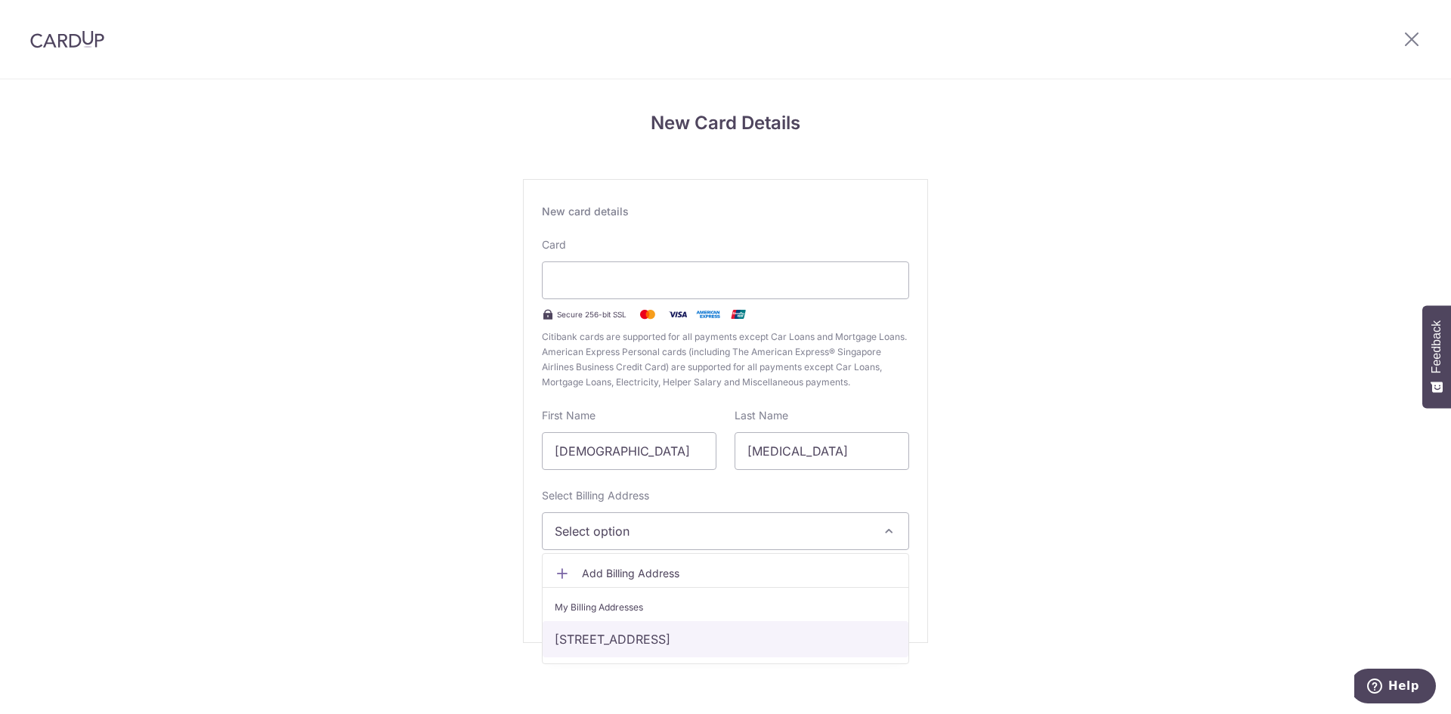
click at [637, 637] on link "153 Bishan St 13 #07-50, Singapore, Singapore-570153" at bounding box center [726, 639] width 366 height 36
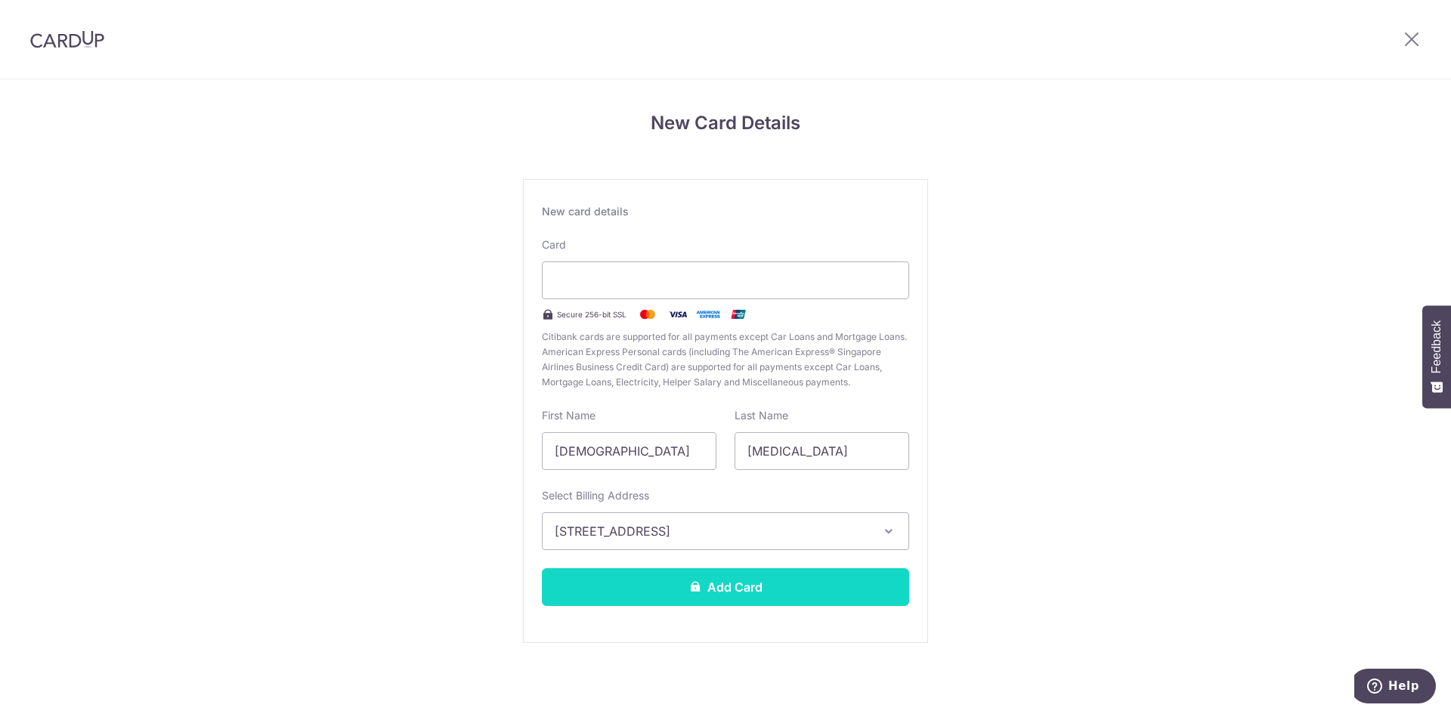
click at [681, 599] on button "Add Card" at bounding box center [725, 587] width 367 height 38
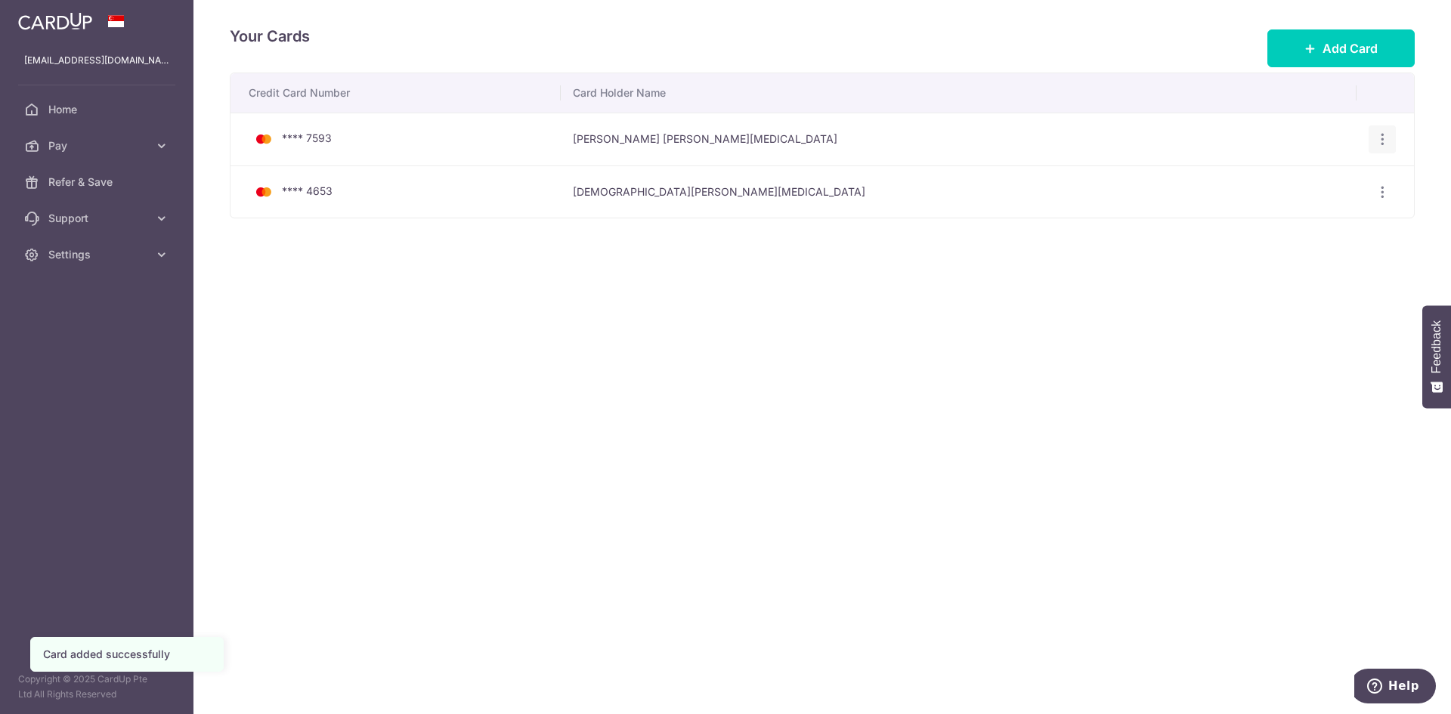
click at [1379, 131] on icon "button" at bounding box center [1383, 139] width 16 height 16
click at [1330, 221] on span "Delete" at bounding box center [1331, 218] width 103 height 18
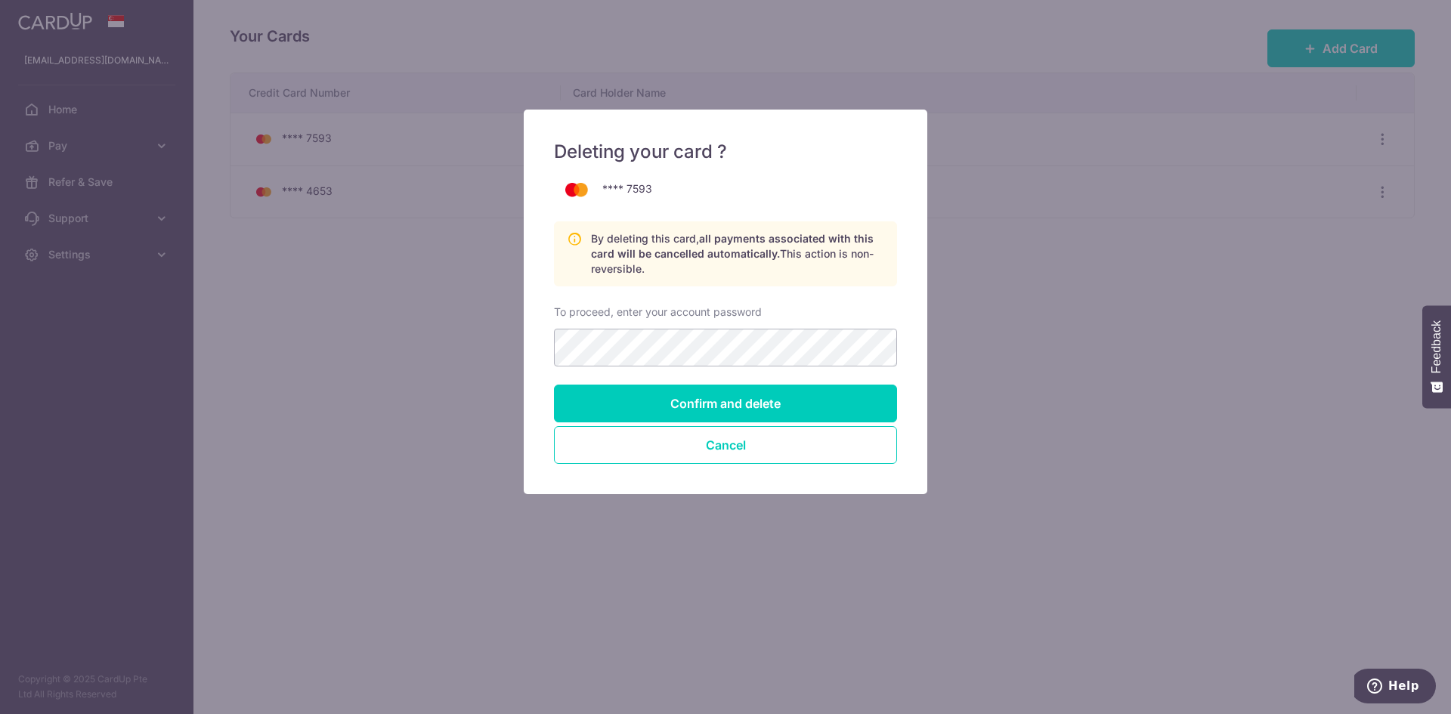
click at [791, 320] on div "To proceed, enter your account password" at bounding box center [725, 336] width 343 height 62
click at [777, 404] on input "Confirm and delete" at bounding box center [725, 404] width 343 height 38
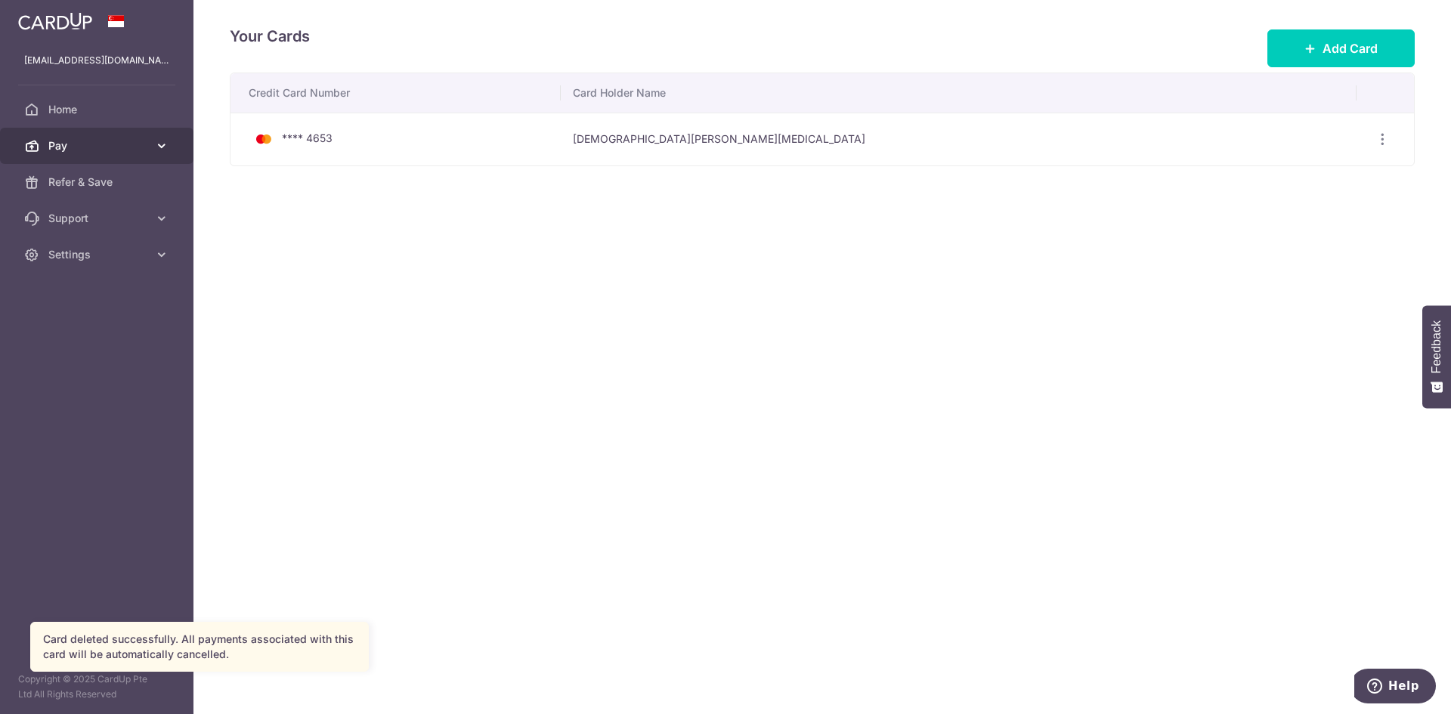
click at [78, 142] on span "Pay" at bounding box center [98, 145] width 100 height 15
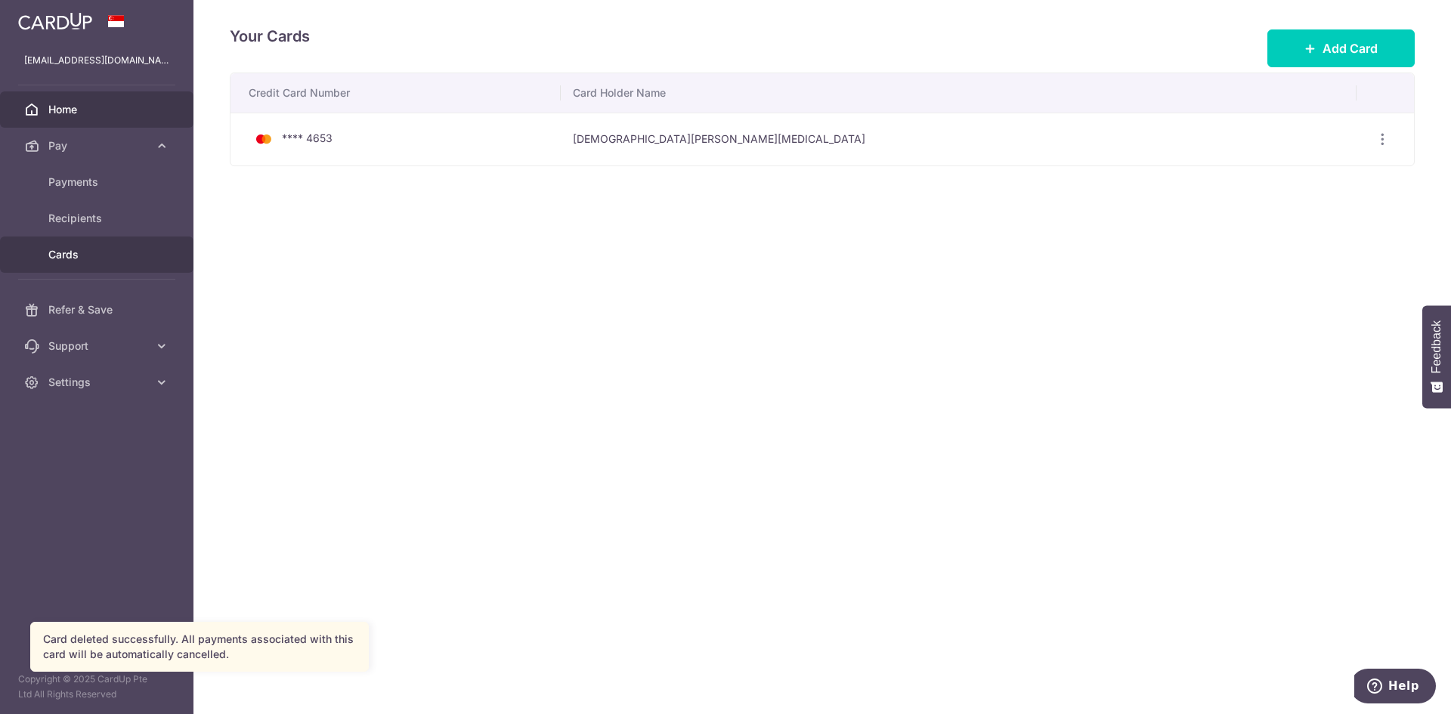
click at [73, 113] on span "Home" at bounding box center [98, 109] width 100 height 15
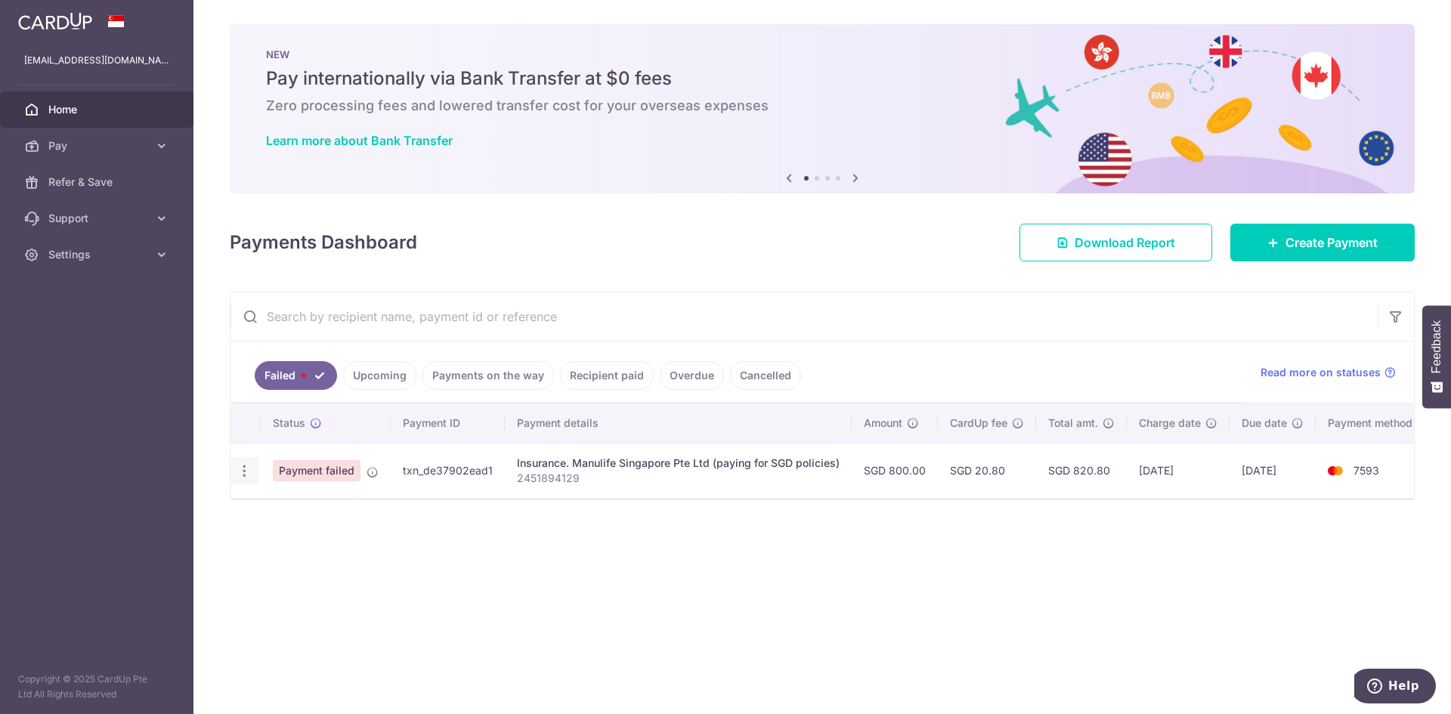
click at [240, 473] on icon "button" at bounding box center [245, 471] width 16 height 16
click at [270, 503] on link "Update payment" at bounding box center [309, 512] width 157 height 36
radio input "true"
type input "800.00"
type input "2451894129"
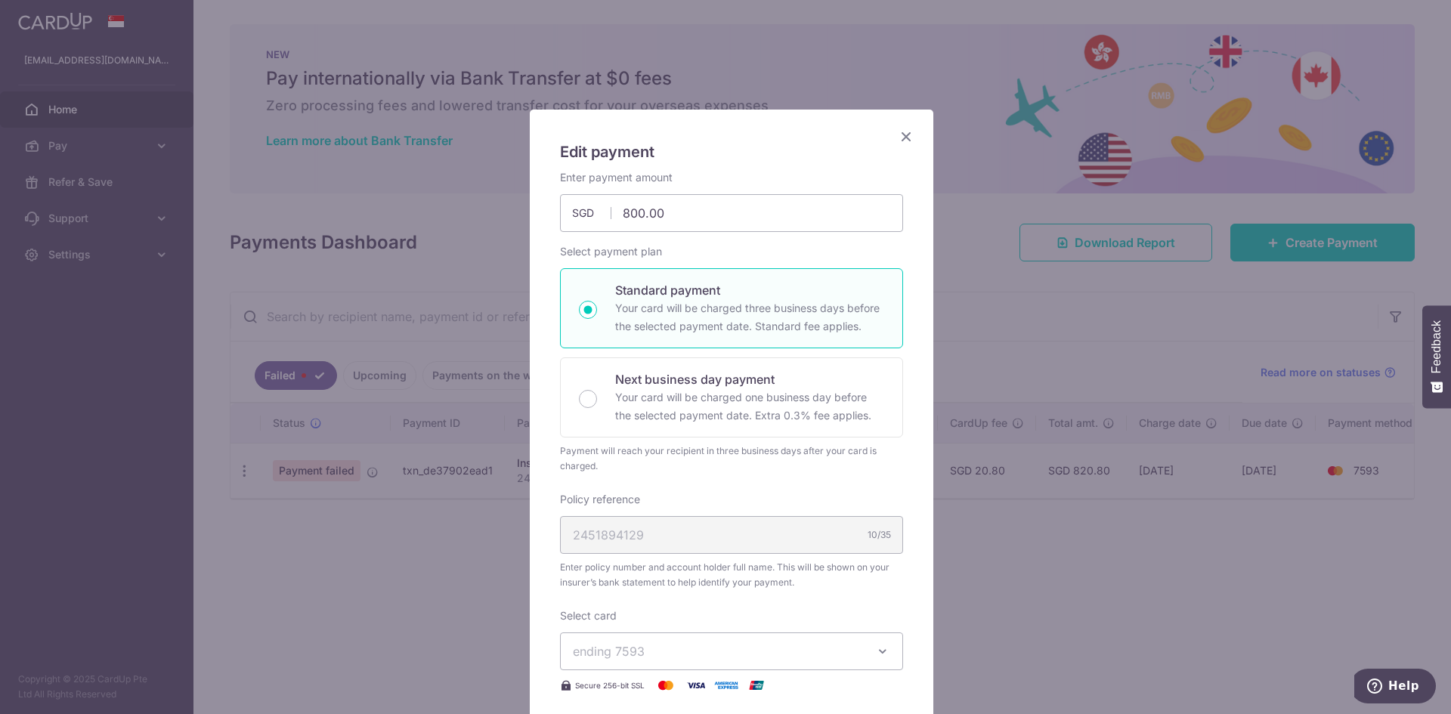
scroll to position [151, 0]
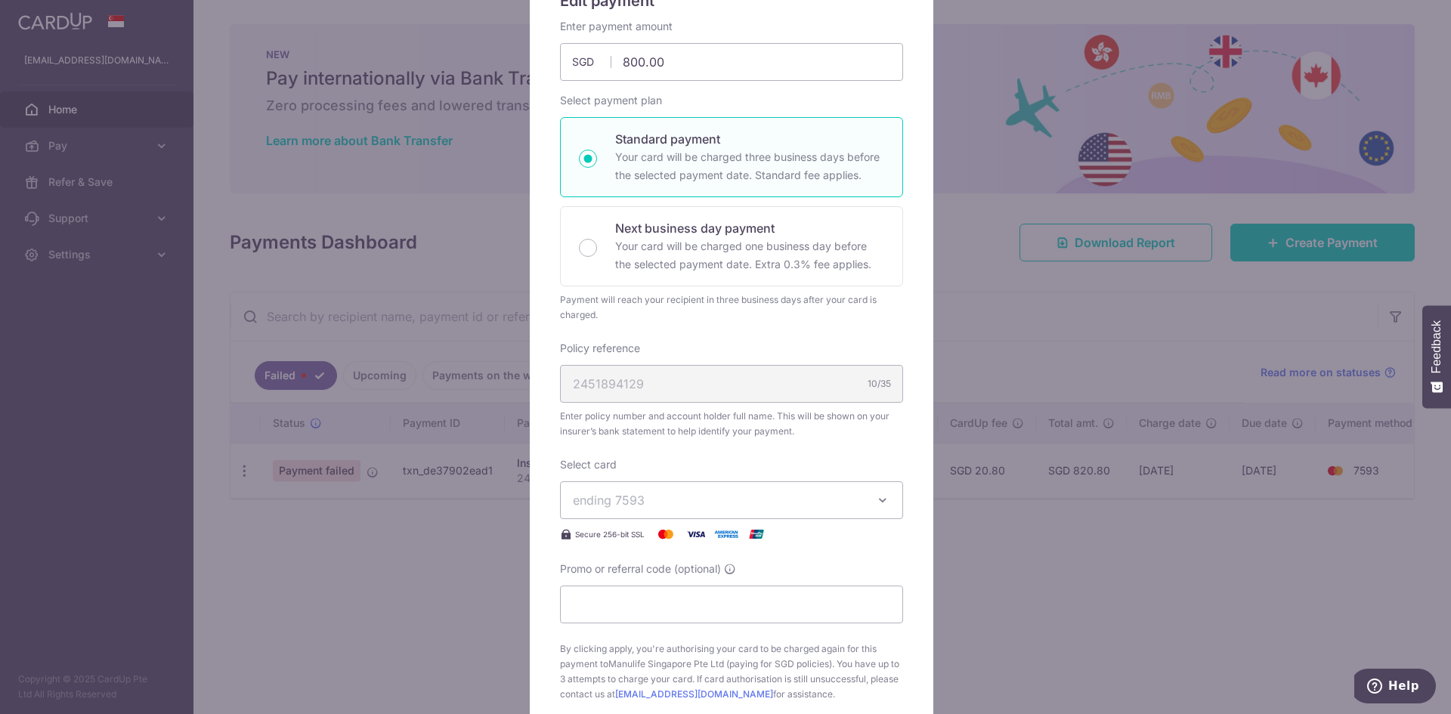
click at [711, 500] on span "ending 7593" at bounding box center [718, 500] width 290 height 18
click at [668, 583] on link "**** 4653" at bounding box center [732, 571] width 342 height 36
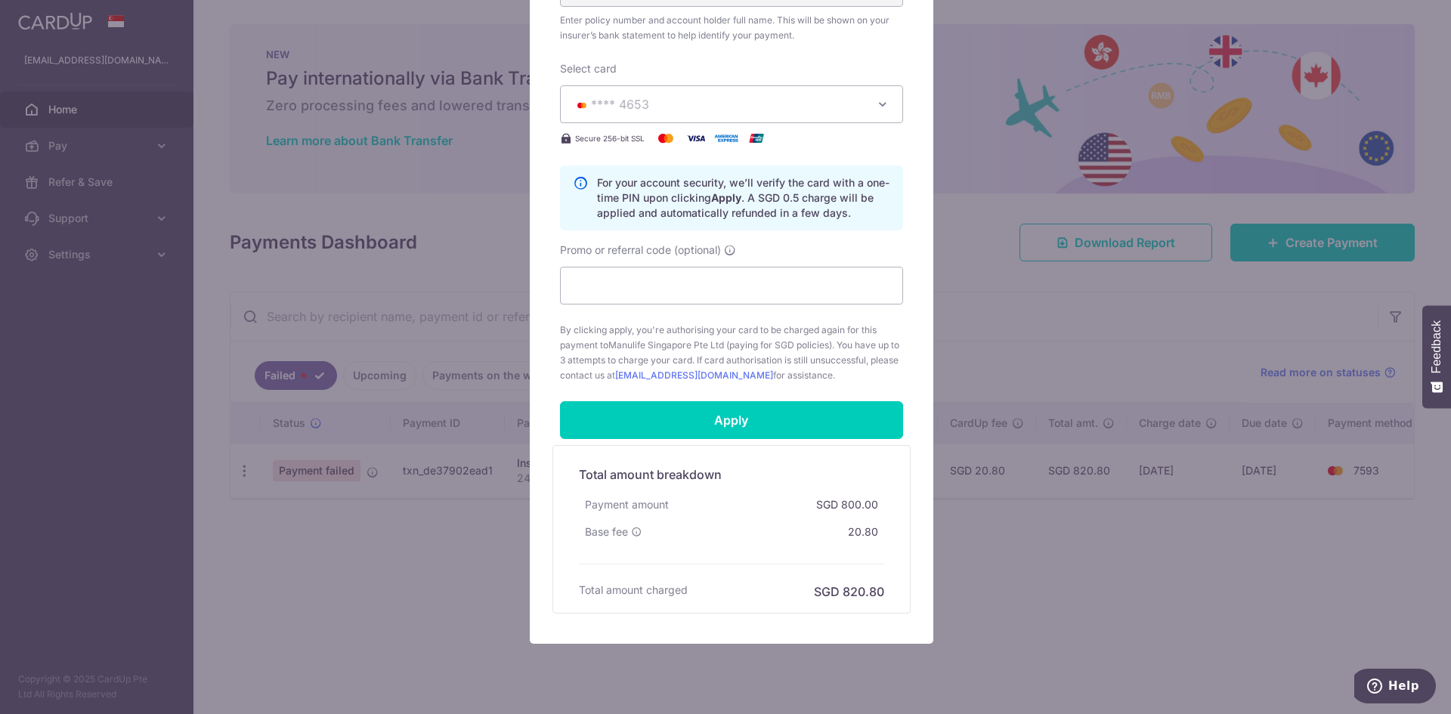
scroll to position [576, 0]
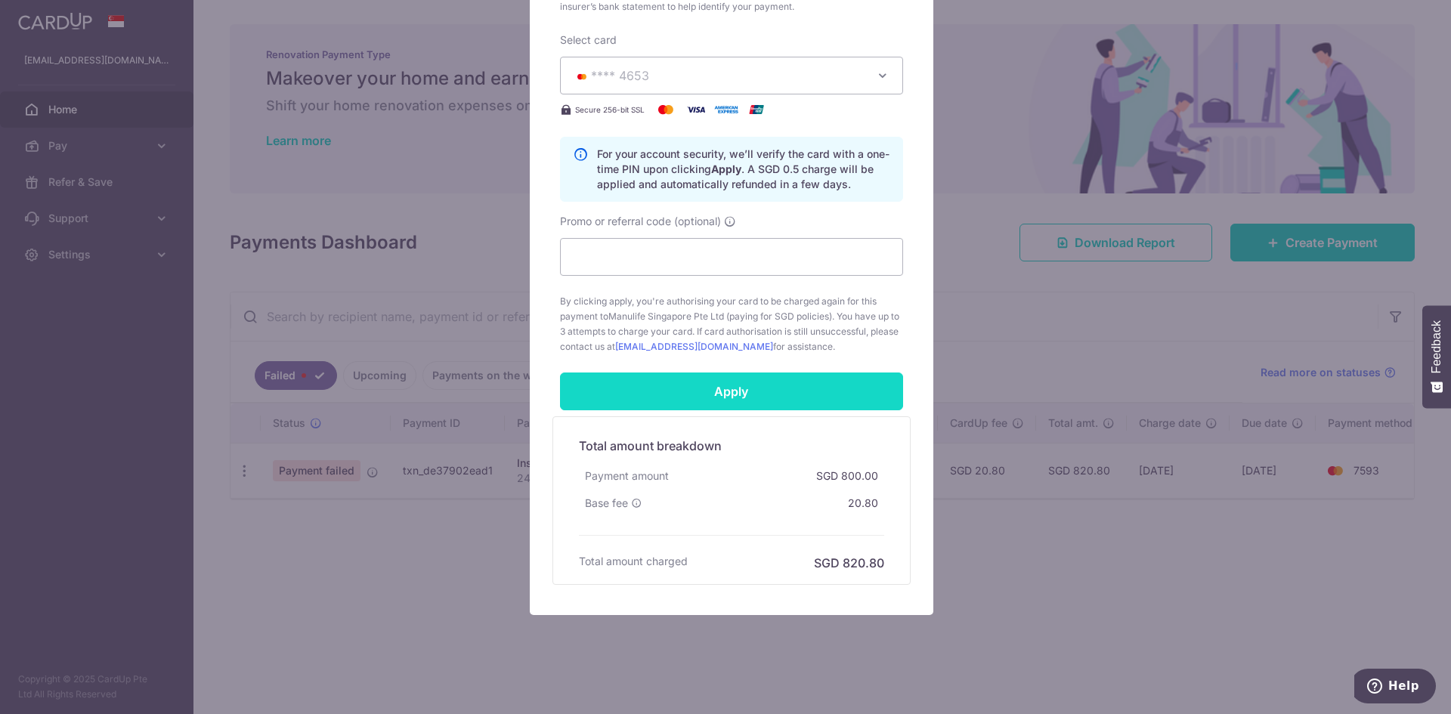
click at [672, 388] on input "Apply" at bounding box center [731, 392] width 343 height 38
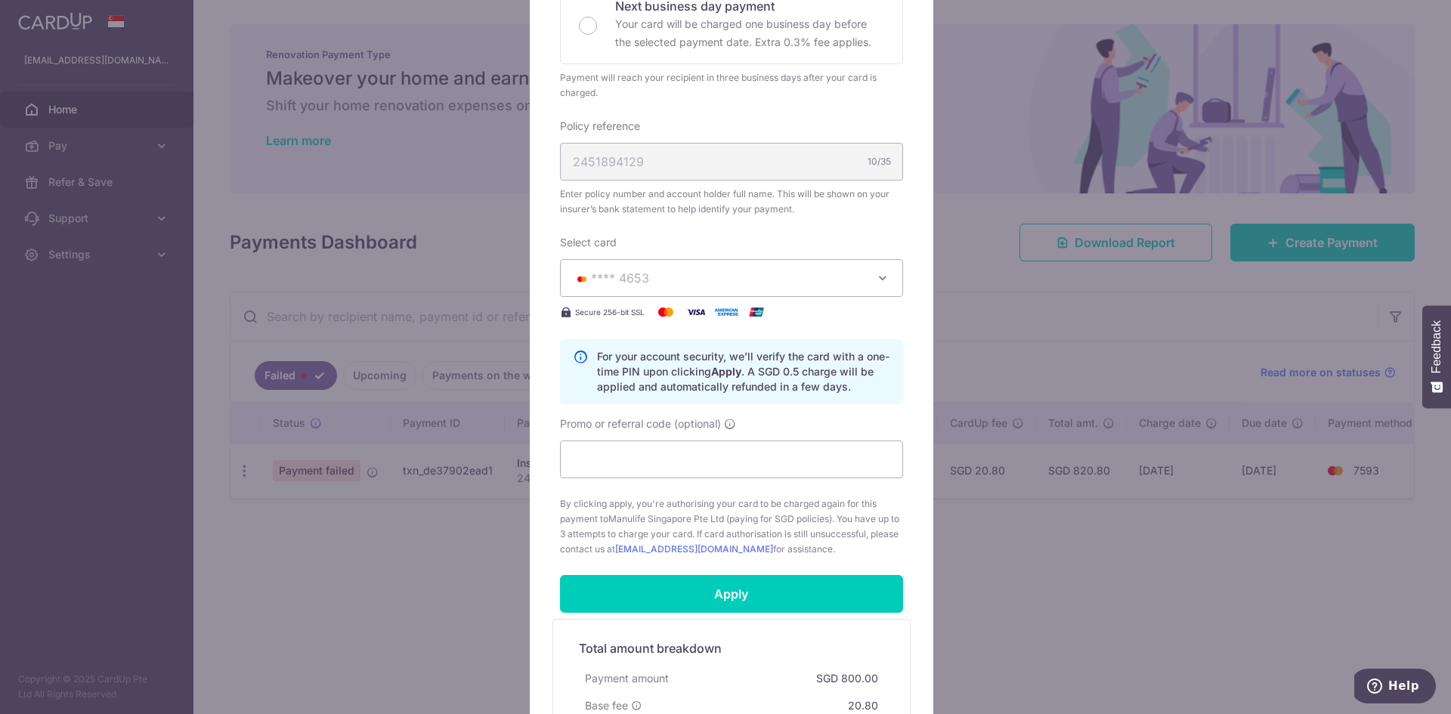
scroll to position [349, 0]
